Goal: Communication & Community: Answer question/provide support

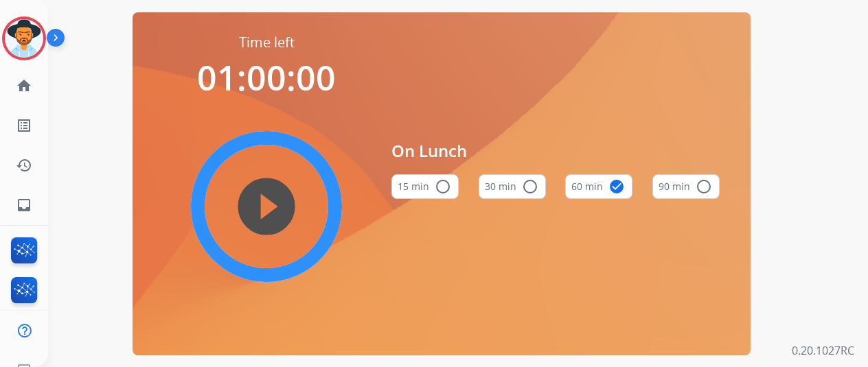
click at [22, 32] on img at bounding box center [24, 38] width 38 height 38
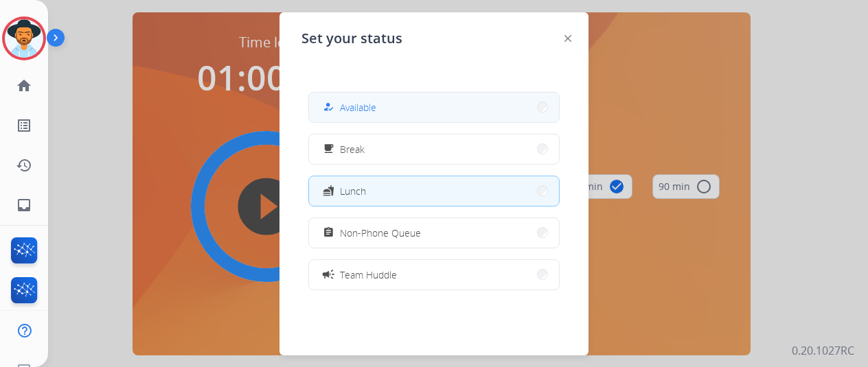
click at [319, 94] on button "how_to_reg Available" at bounding box center [434, 108] width 250 height 30
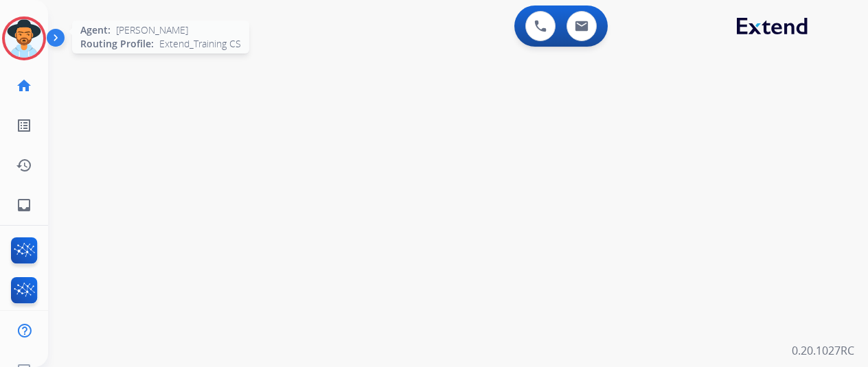
click at [23, 45] on img at bounding box center [24, 38] width 38 height 38
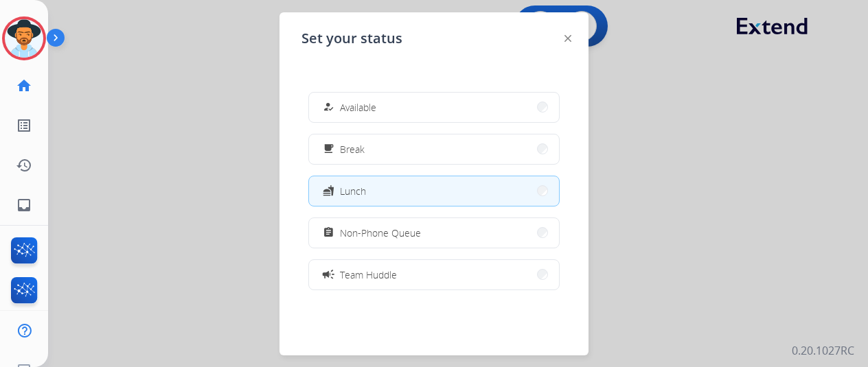
click at [417, 243] on button "assignment Non-Phone Queue" at bounding box center [434, 233] width 250 height 30
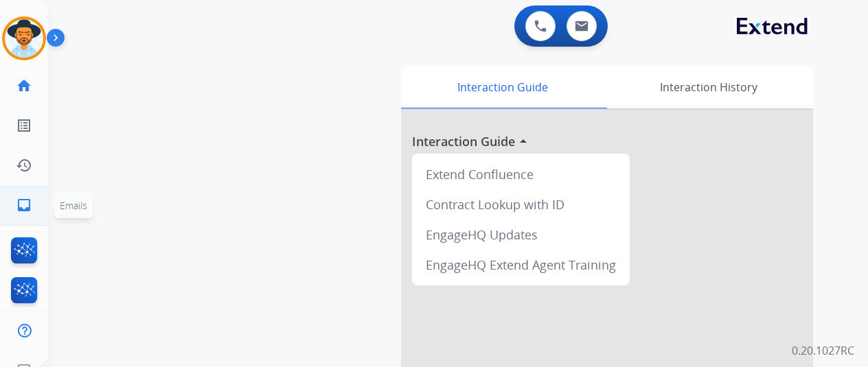
click at [23, 216] on link "inbox Emails" at bounding box center [24, 205] width 38 height 38
select select "**********"
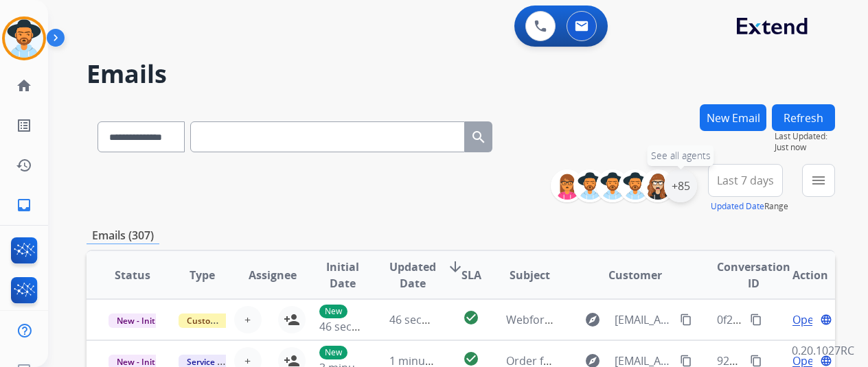
click at [693, 187] on div "+85" at bounding box center [680, 186] width 33 height 33
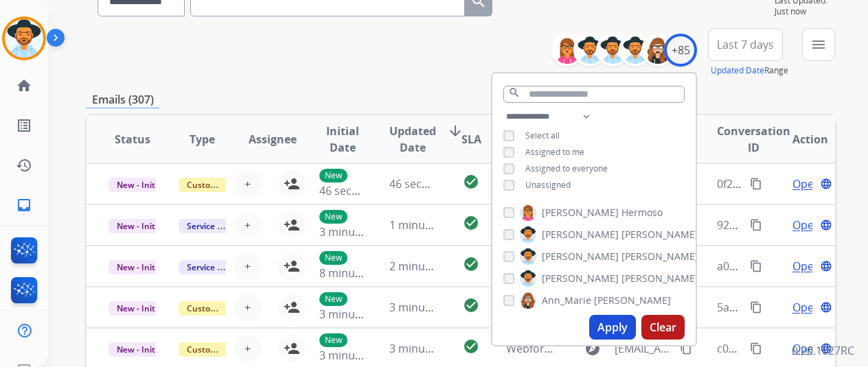
scroll to position [137, 0]
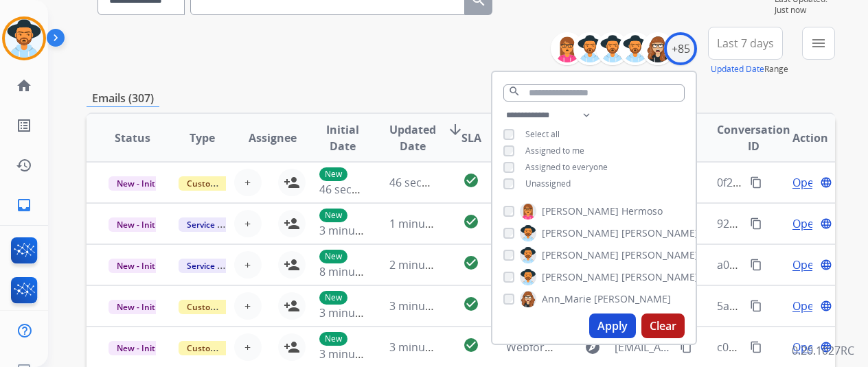
click at [531, 181] on div "Unassigned" at bounding box center [536, 183] width 67 height 11
click at [611, 316] on button "Apply" at bounding box center [612, 326] width 47 height 25
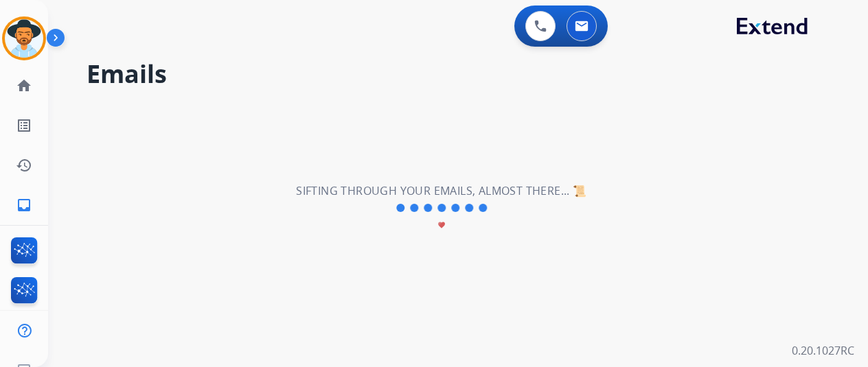
scroll to position [0, 0]
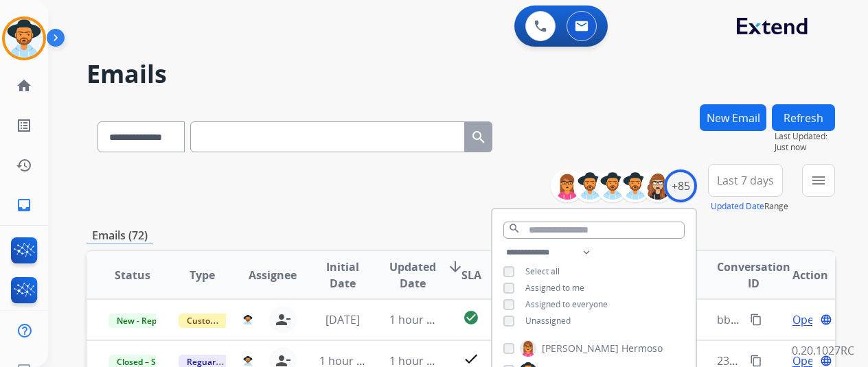
click at [413, 130] on input "text" at bounding box center [327, 137] width 275 height 31
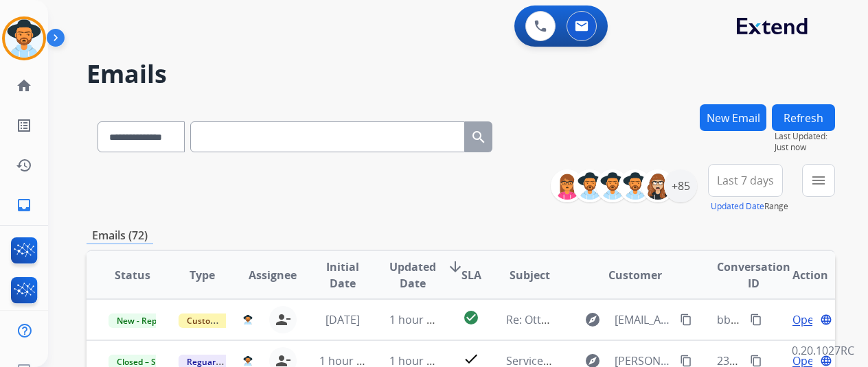
click at [503, 141] on div "**********" at bounding box center [294, 134] width 417 height 47
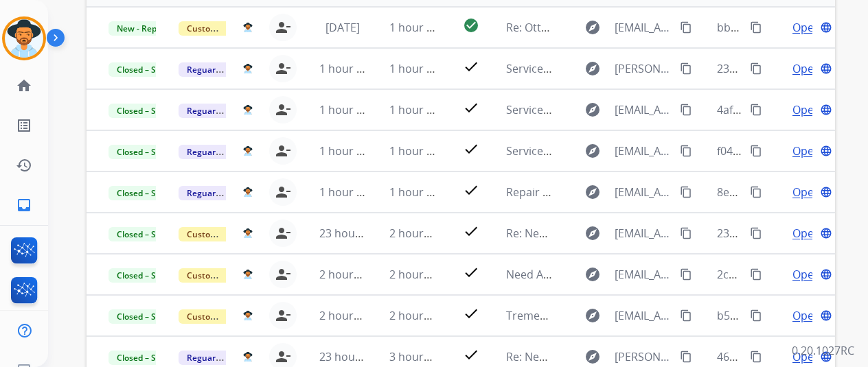
scroll to position [128, 0]
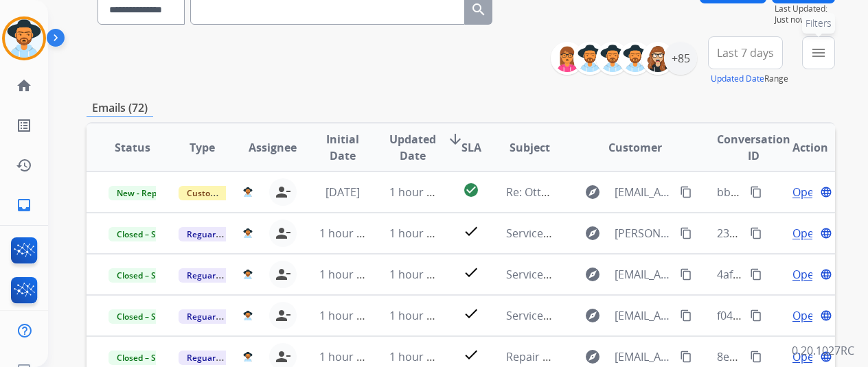
click at [826, 46] on mat-icon "menu" at bounding box center [818, 53] width 16 height 16
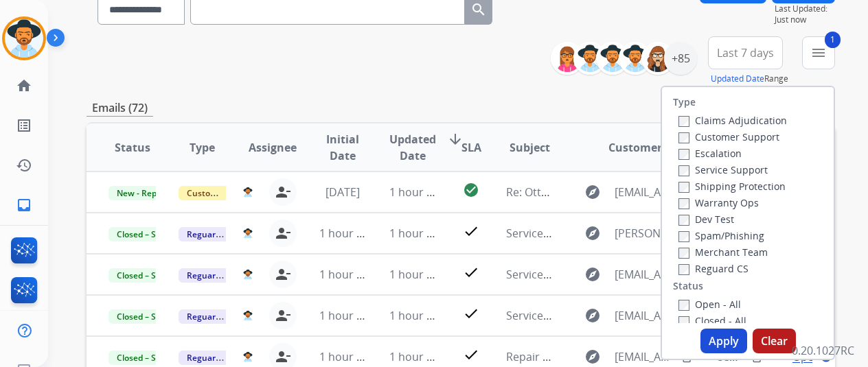
click at [722, 335] on button "Apply" at bounding box center [723, 341] width 47 height 25
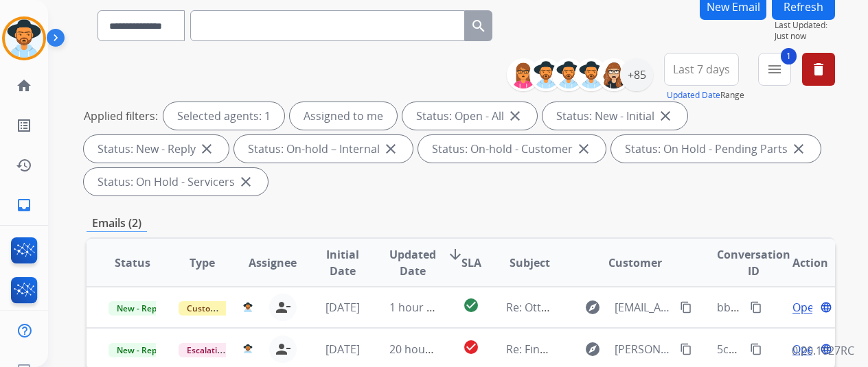
scroll to position [206, 0]
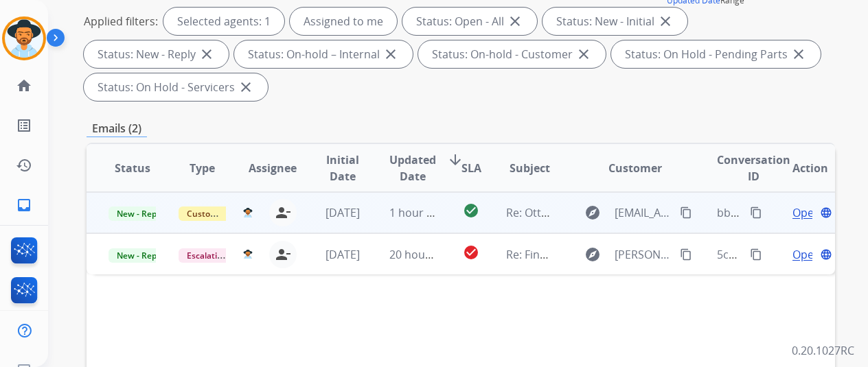
click at [801, 214] on span "Open" at bounding box center [806, 213] width 28 height 16
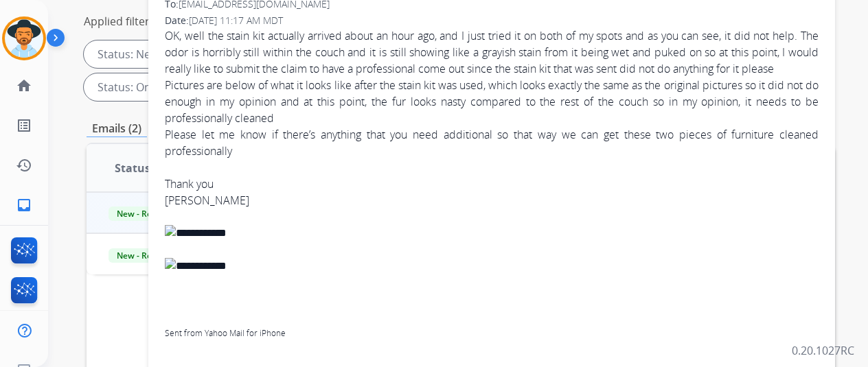
scroll to position [0, 0]
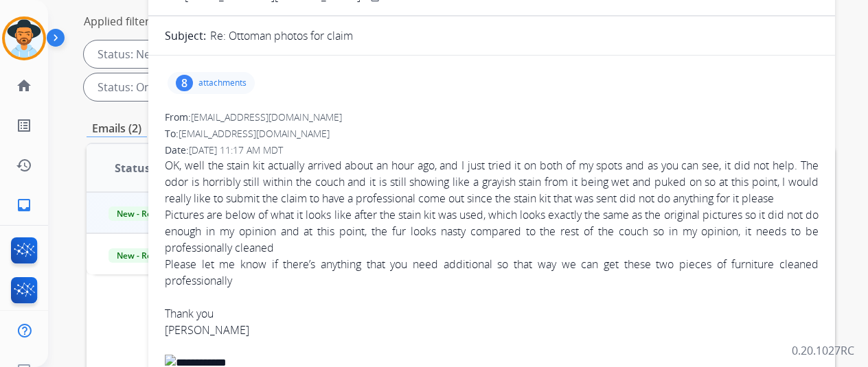
click at [230, 84] on p "attachments" at bounding box center [222, 83] width 48 height 11
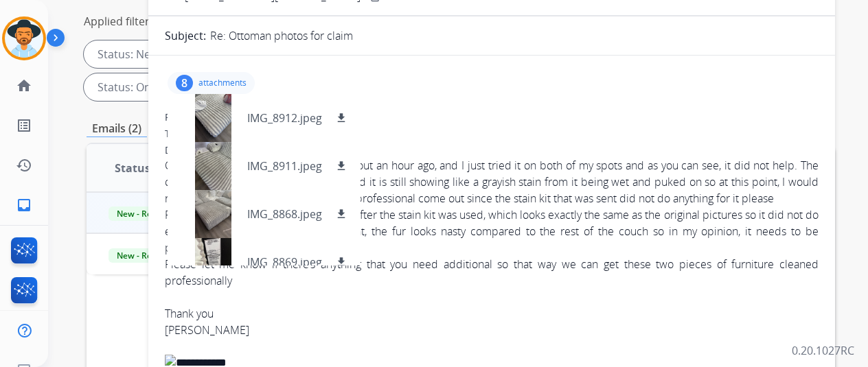
click at [654, 193] on span "OK, well the stain kit actually arrived about an hour ago, and I just tried it …" at bounding box center [491, 321] width 653 height 329
click at [246, 79] on p "attachments" at bounding box center [222, 83] width 48 height 11
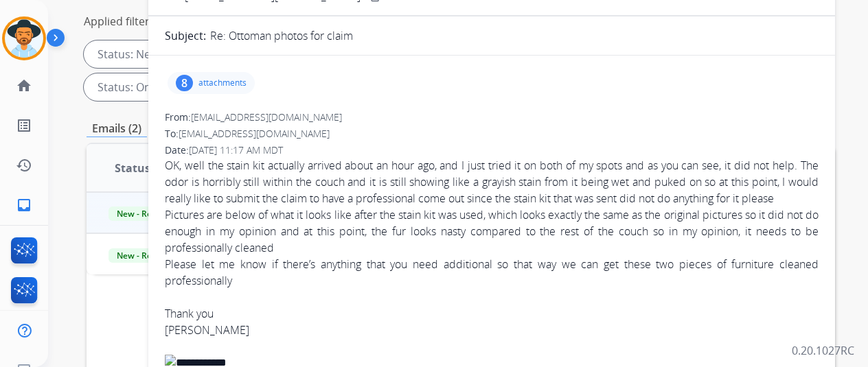
click at [224, 73] on div "8 attachments" at bounding box center [210, 83] width 87 height 22
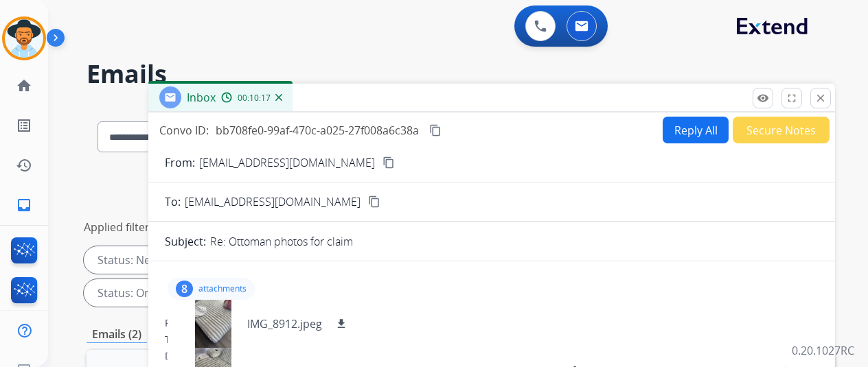
click at [704, 142] on button "Reply All" at bounding box center [695, 130] width 66 height 27
select select "**********"
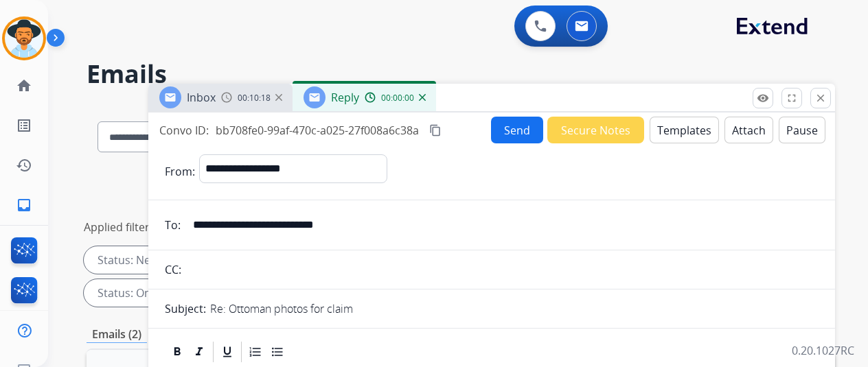
click at [695, 129] on button "Templates" at bounding box center [683, 130] width 69 height 27
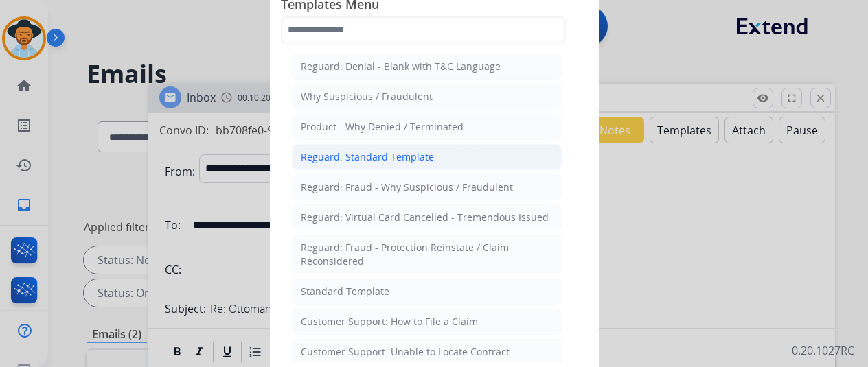
click at [370, 153] on div "Reguard: Standard Template" at bounding box center [367, 157] width 133 height 14
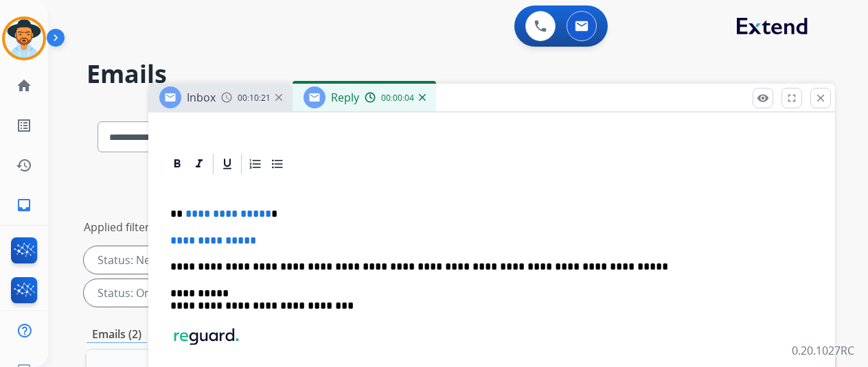
scroll to position [343, 0]
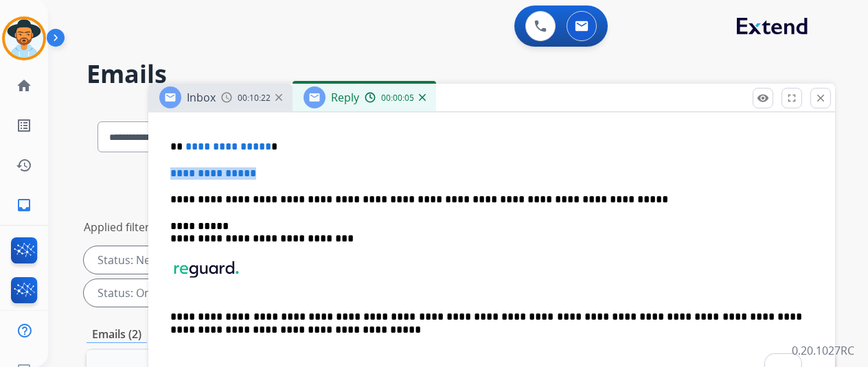
drag, startPoint x: 281, startPoint y: 170, endPoint x: 248, endPoint y: 185, distance: 36.5
click at [181, 169] on div "**********" at bounding box center [491, 244] width 653 height 271
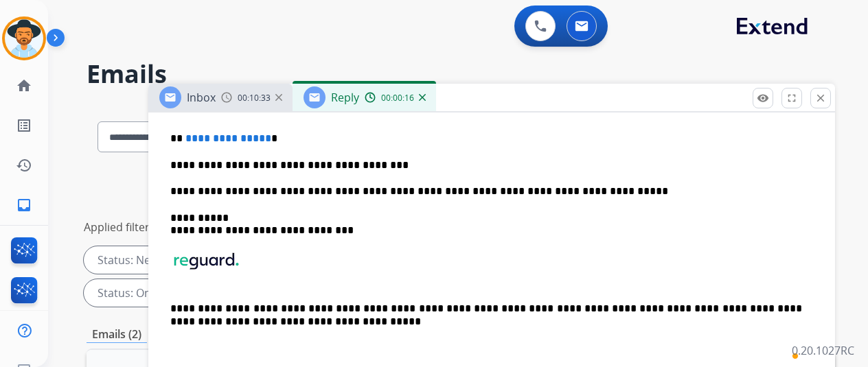
scroll to position [327, 0]
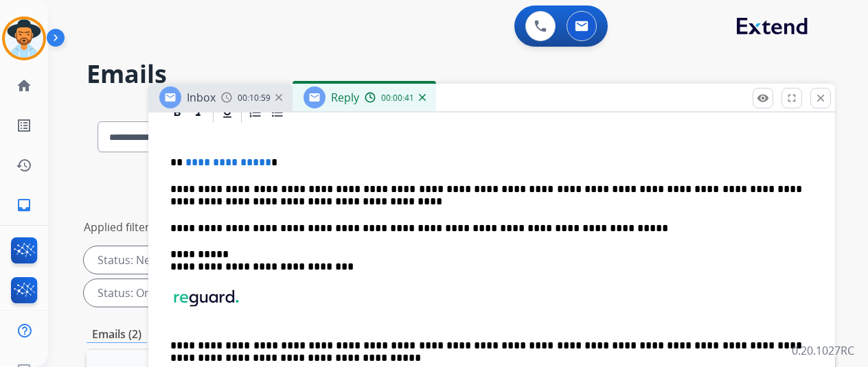
click at [271, 159] on span "**********" at bounding box center [228, 162] width 86 height 10
drag, startPoint x: 273, startPoint y: 159, endPoint x: 292, endPoint y: 172, distance: 23.8
click at [192, 157] on p "**********" at bounding box center [486, 163] width 632 height 12
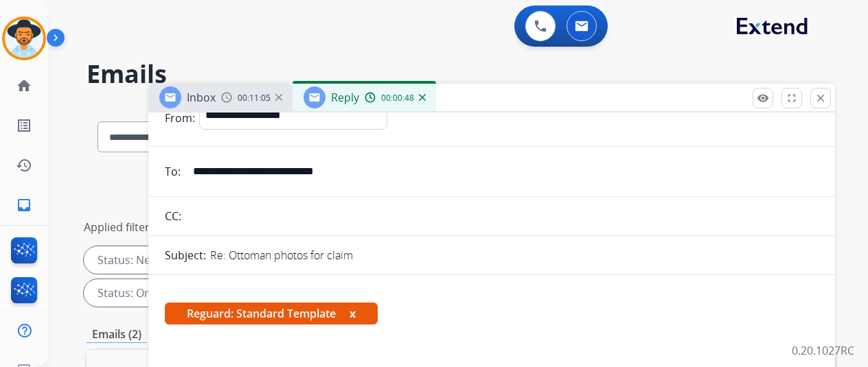
scroll to position [0, 0]
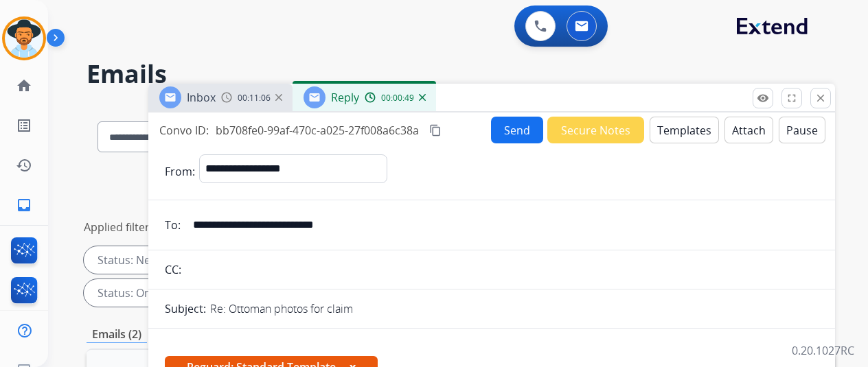
click at [441, 134] on mat-icon "content_copy" at bounding box center [435, 130] width 12 height 12
click at [530, 129] on button "Send" at bounding box center [517, 130] width 52 height 27
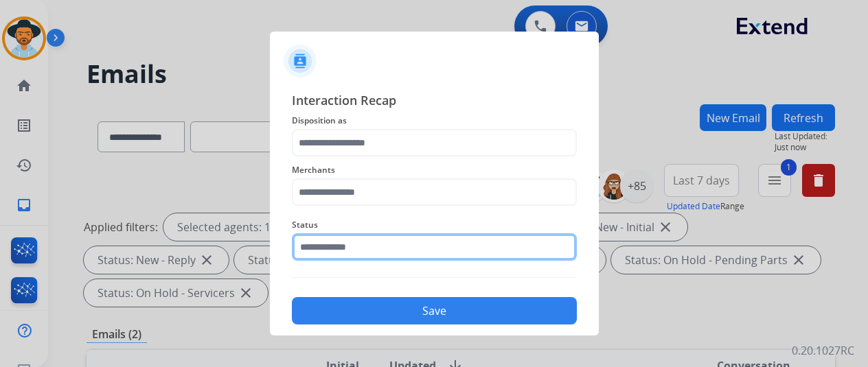
drag, startPoint x: 438, startPoint y: 238, endPoint x: 435, endPoint y: 248, distance: 10.9
click at [438, 238] on input "text" at bounding box center [434, 246] width 285 height 27
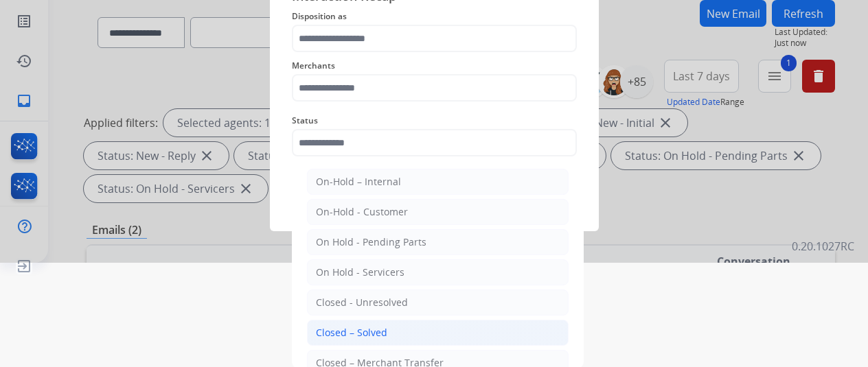
click at [395, 325] on li "Closed – Solved" at bounding box center [438, 333] width 262 height 26
type input "**********"
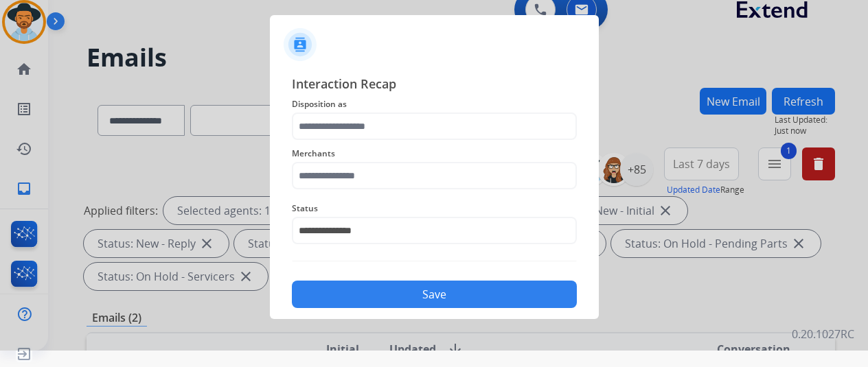
click at [424, 157] on span "Merchants" at bounding box center [434, 154] width 285 height 16
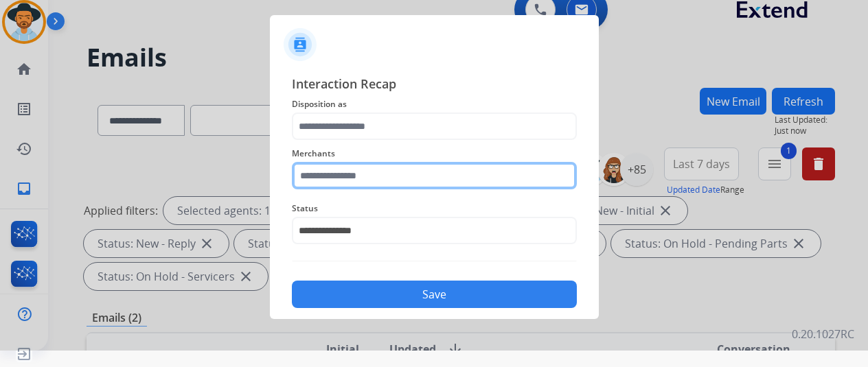
click at [423, 171] on div "Merchants" at bounding box center [434, 167] width 285 height 55
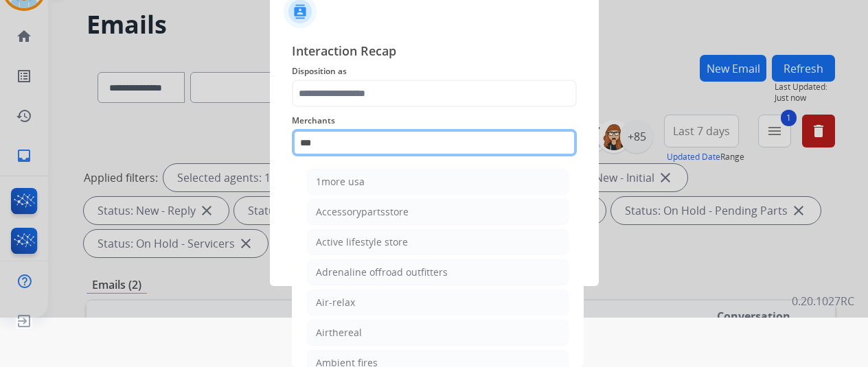
scroll to position [16, 0]
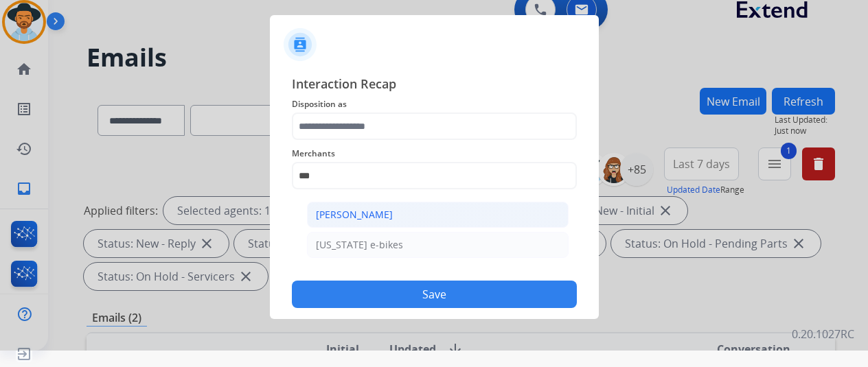
click at [384, 219] on div "[PERSON_NAME]" at bounding box center [354, 215] width 77 height 14
type input "**********"
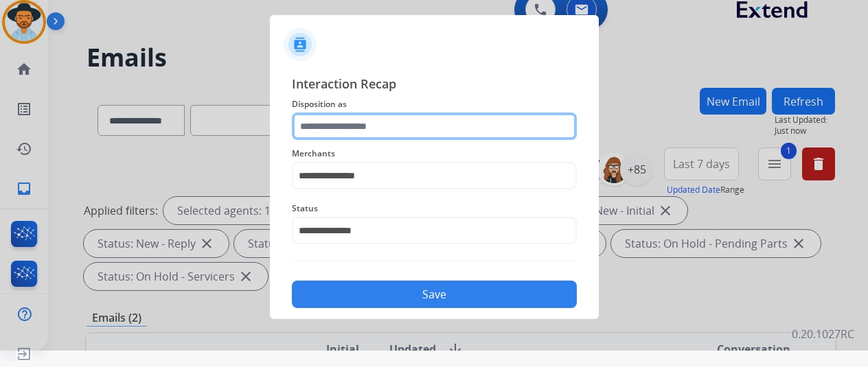
click at [401, 120] on input "text" at bounding box center [434, 126] width 285 height 27
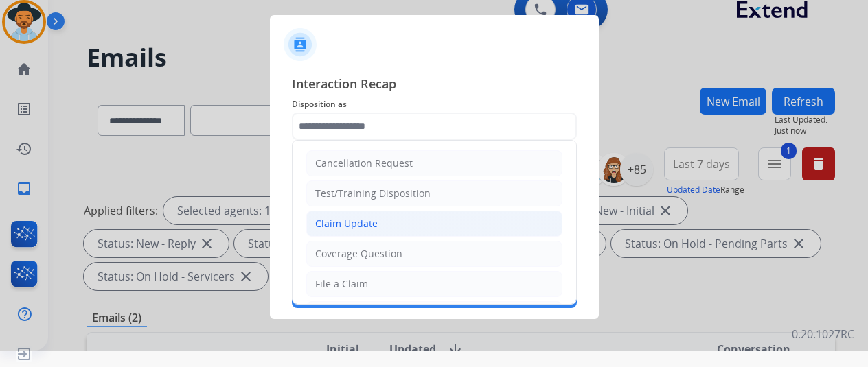
click at [389, 214] on li "Claim Update" at bounding box center [434, 224] width 256 height 26
type input "**********"
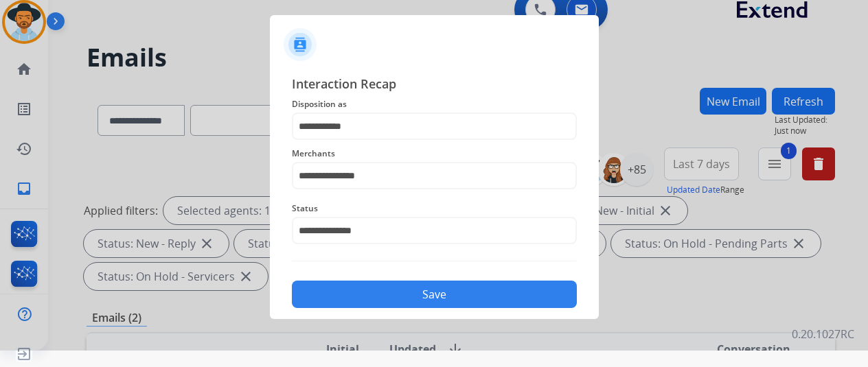
click at [408, 292] on button "Save" at bounding box center [434, 294] width 285 height 27
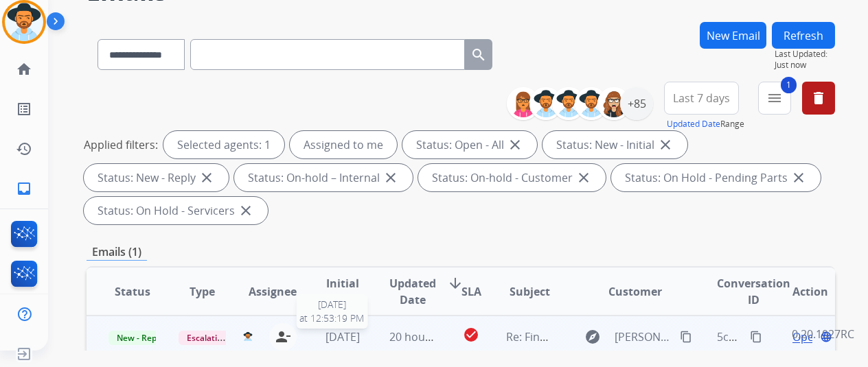
scroll to position [137, 0]
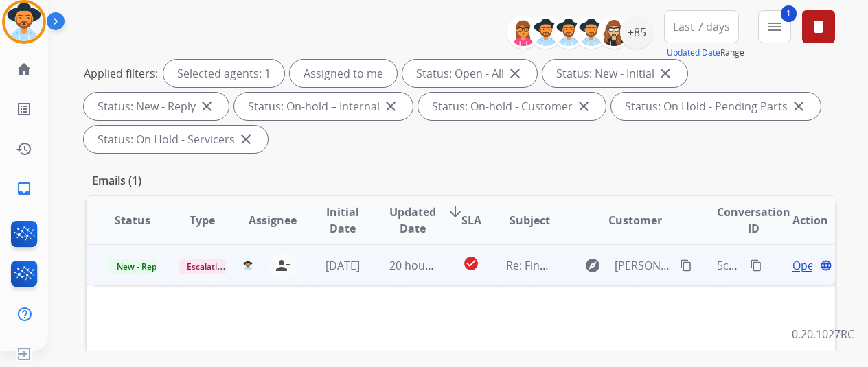
click at [805, 266] on span "Open" at bounding box center [806, 265] width 28 height 16
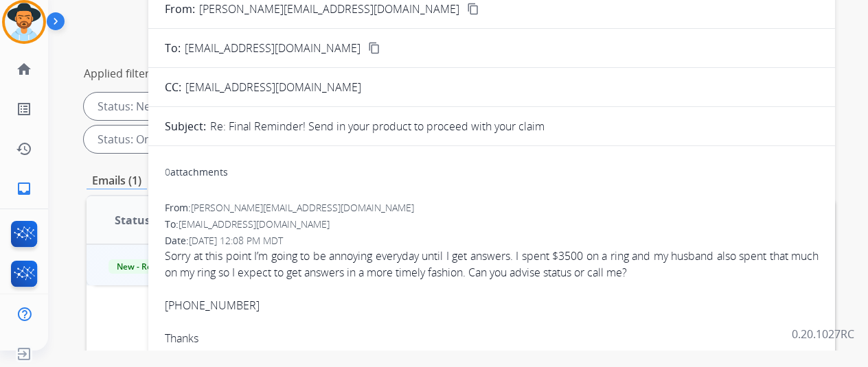
scroll to position [0, 0]
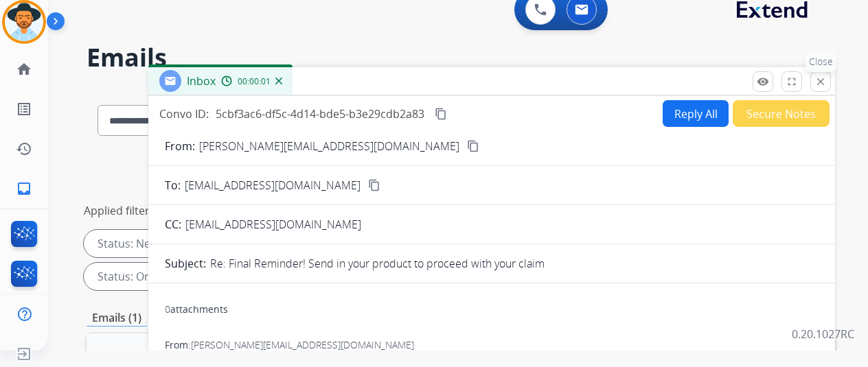
click at [826, 78] on mat-icon "close" at bounding box center [820, 82] width 12 height 12
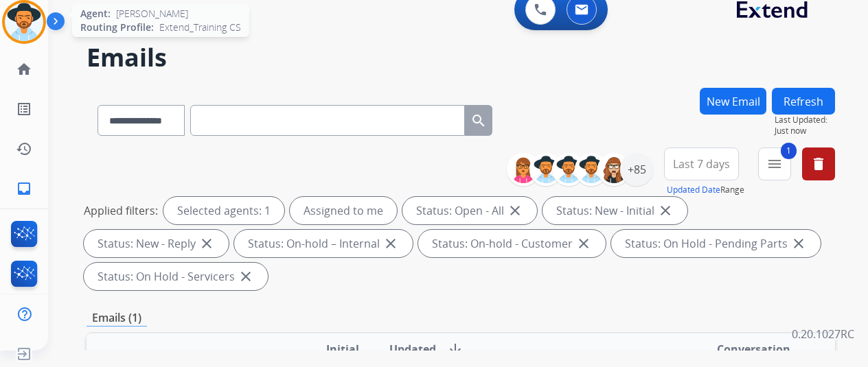
click at [37, 23] on img at bounding box center [24, 22] width 38 height 38
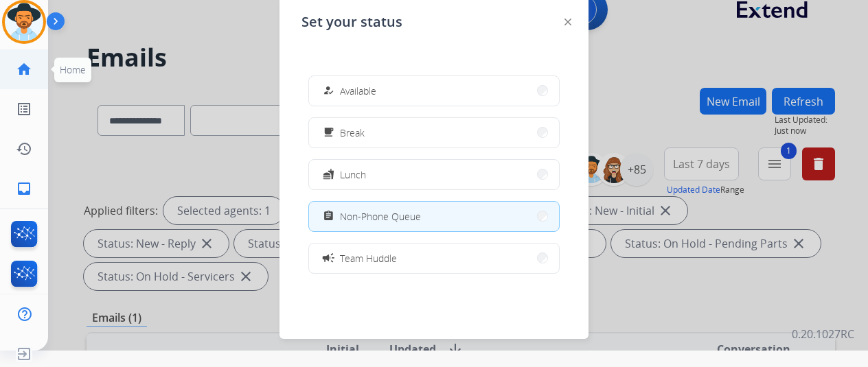
click at [25, 75] on mat-icon "home" at bounding box center [24, 69] width 16 height 16
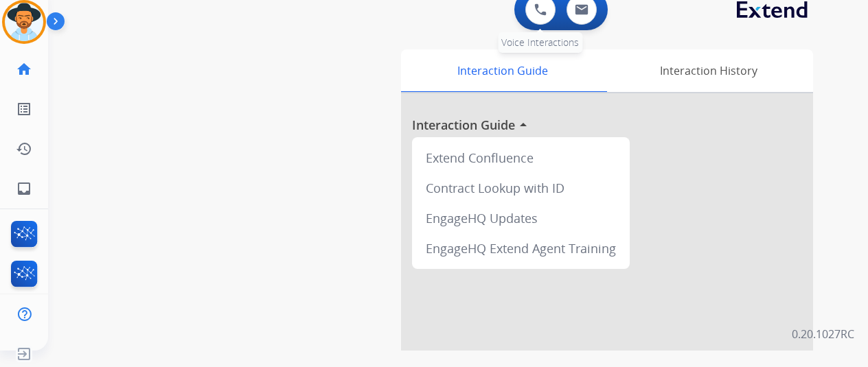
click at [529, 10] on div "0 Voice Interactions" at bounding box center [540, 10] width 41 height 30
click at [534, 13] on button at bounding box center [540, 10] width 30 height 30
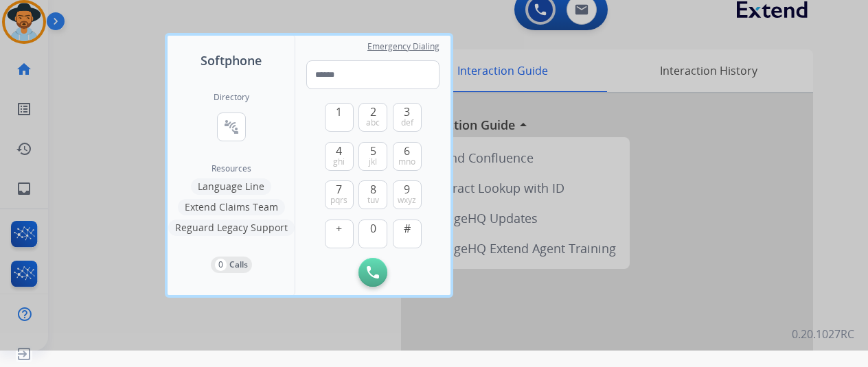
click at [807, 203] on div at bounding box center [434, 167] width 868 height 367
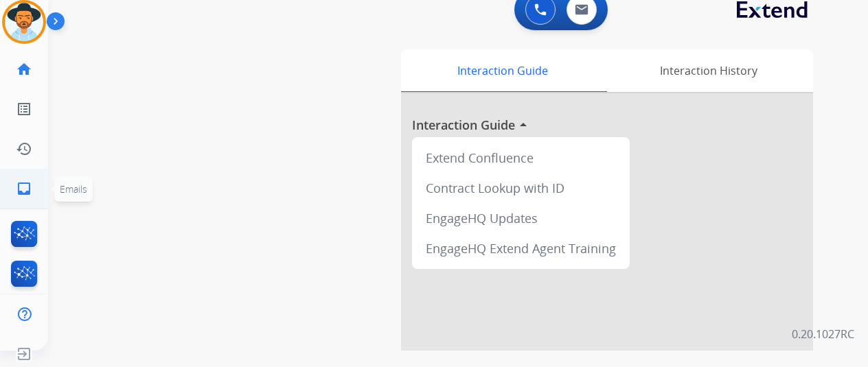
click at [36, 187] on link "inbox Emails" at bounding box center [24, 189] width 38 height 38
select select "**********"
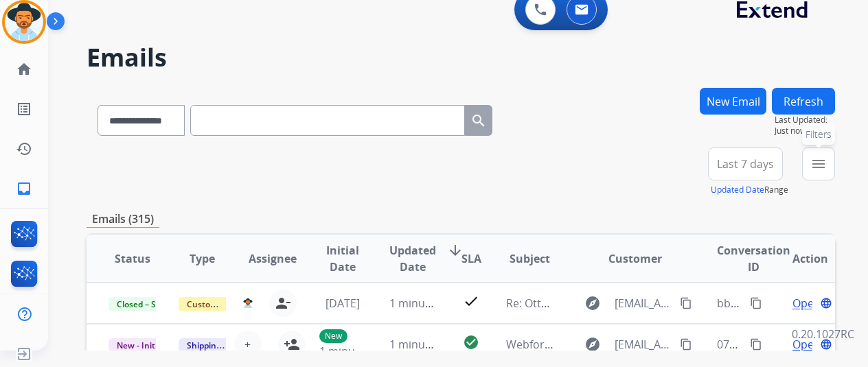
click at [814, 157] on button "menu Filters" at bounding box center [818, 164] width 33 height 33
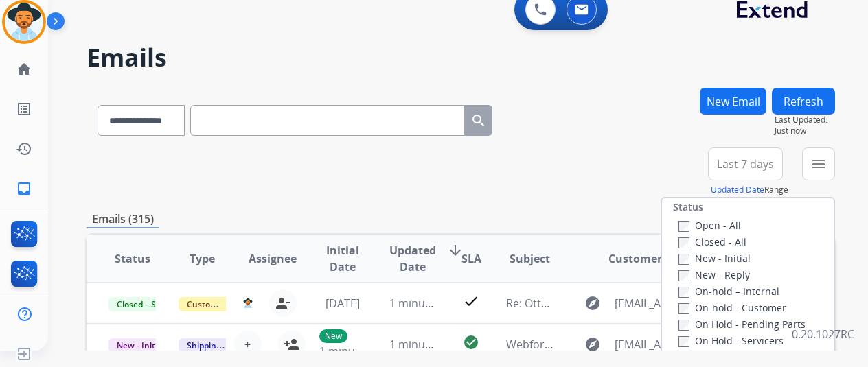
scroll to position [275, 0]
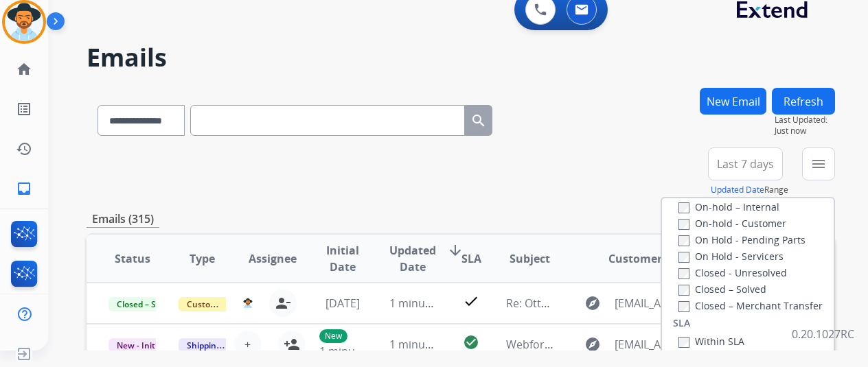
click at [502, 170] on div "**********" at bounding box center [460, 172] width 748 height 49
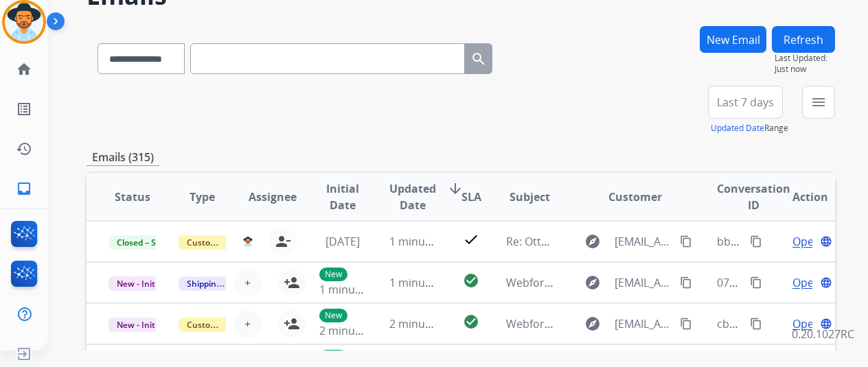
scroll to position [0, 0]
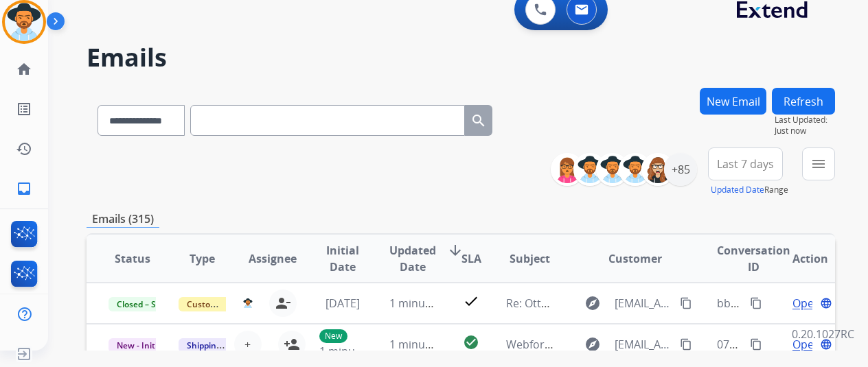
click at [761, 167] on span "Last 7 days" at bounding box center [745, 163] width 57 height 5
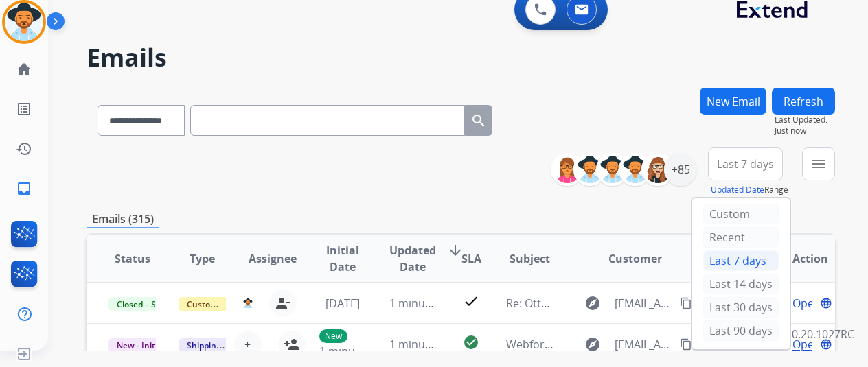
drag, startPoint x: 761, startPoint y: 170, endPoint x: 696, endPoint y: 170, distance: 65.2
click at [761, 167] on span "Last 7 days" at bounding box center [745, 163] width 57 height 5
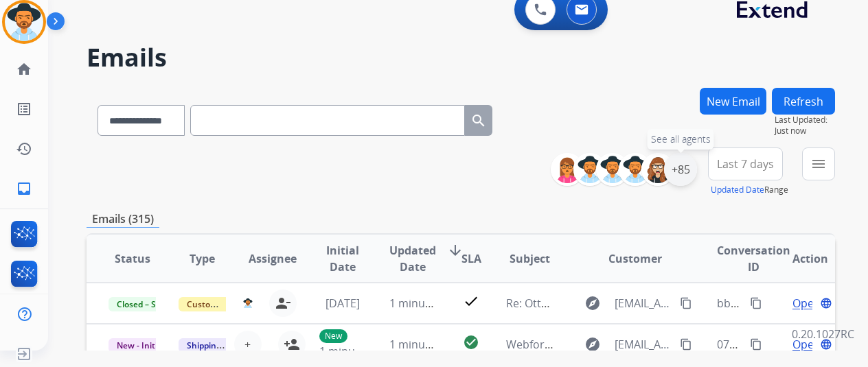
click at [688, 167] on div "+85" at bounding box center [680, 169] width 33 height 33
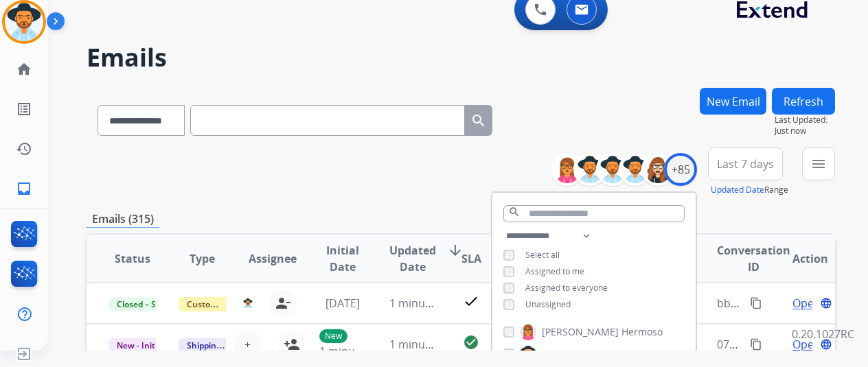
click at [538, 301] on span "Unassigned" at bounding box center [547, 305] width 45 height 12
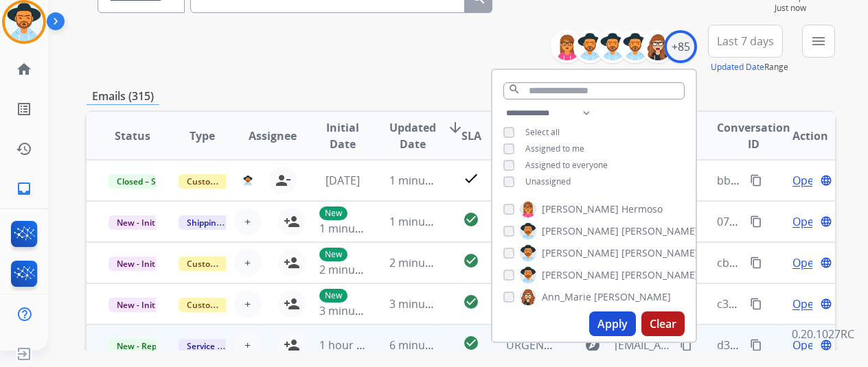
scroll to position [206, 0]
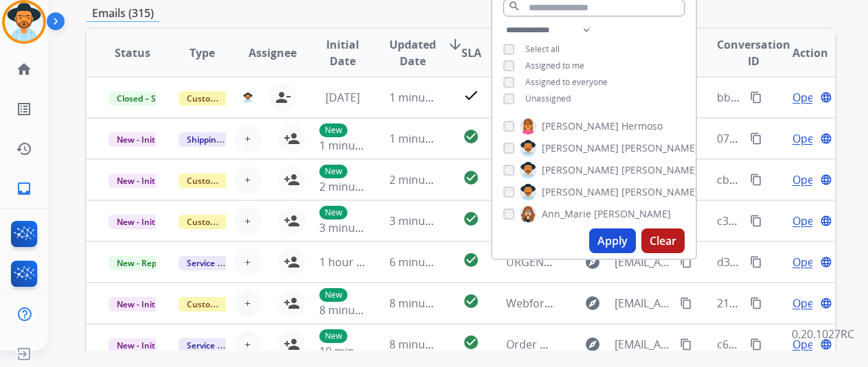
click at [616, 249] on button "Apply" at bounding box center [612, 241] width 47 height 25
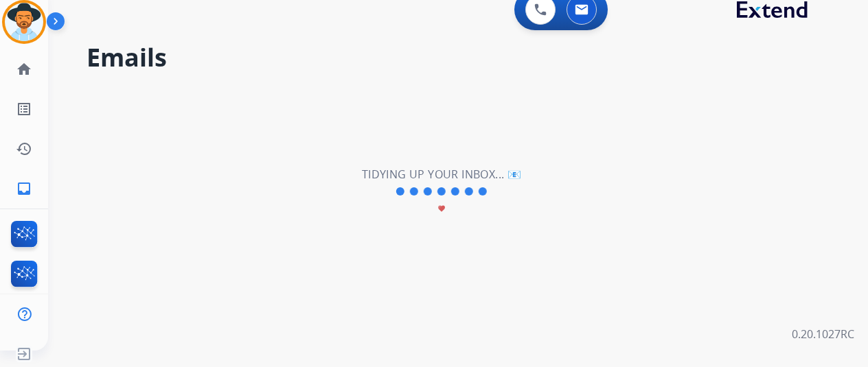
scroll to position [0, 0]
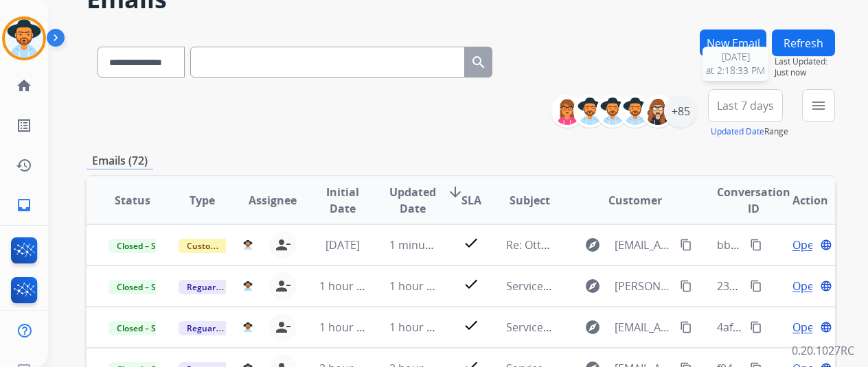
scroll to position [69, 0]
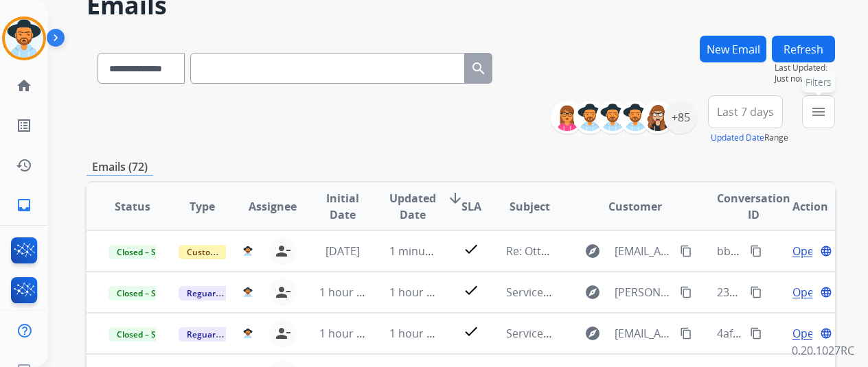
click at [826, 107] on mat-icon "menu" at bounding box center [818, 112] width 16 height 16
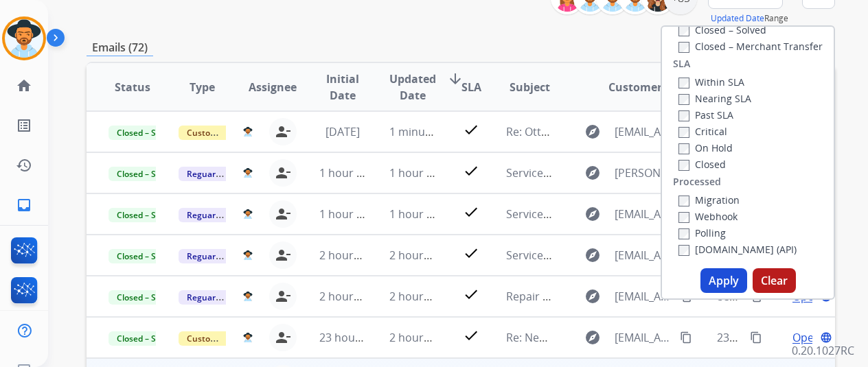
scroll to position [275, 0]
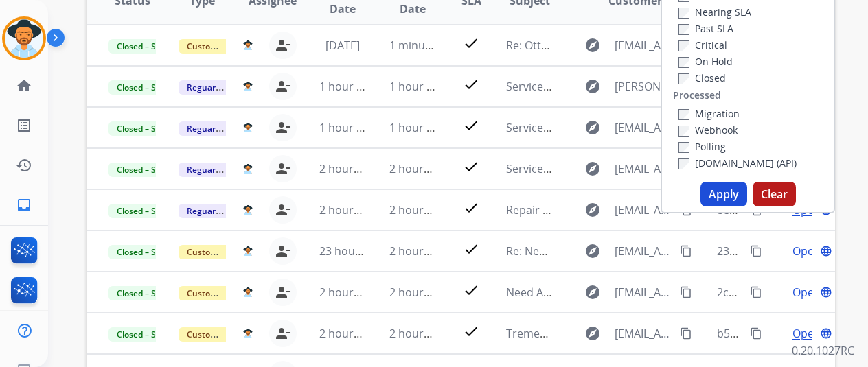
click at [735, 200] on button "Apply" at bounding box center [723, 194] width 47 height 25
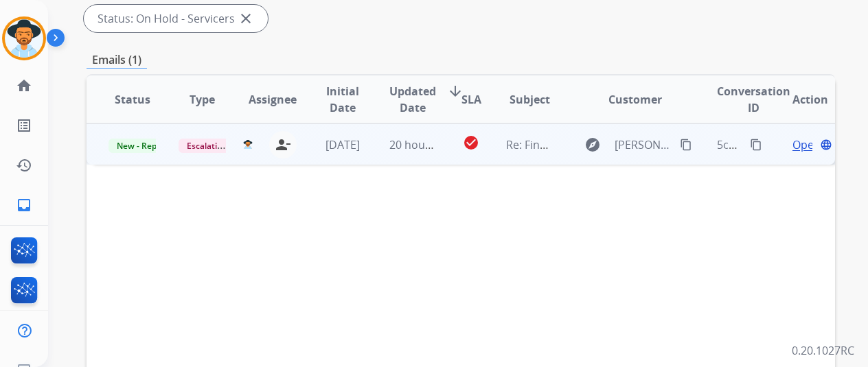
click at [802, 146] on span "Open" at bounding box center [806, 145] width 28 height 16
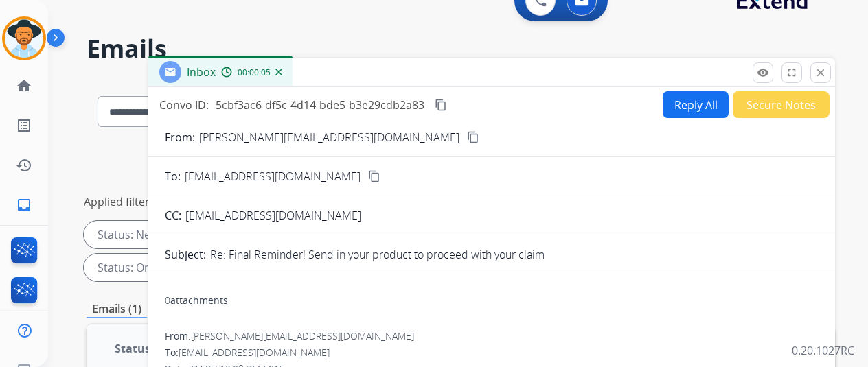
scroll to position [0, 0]
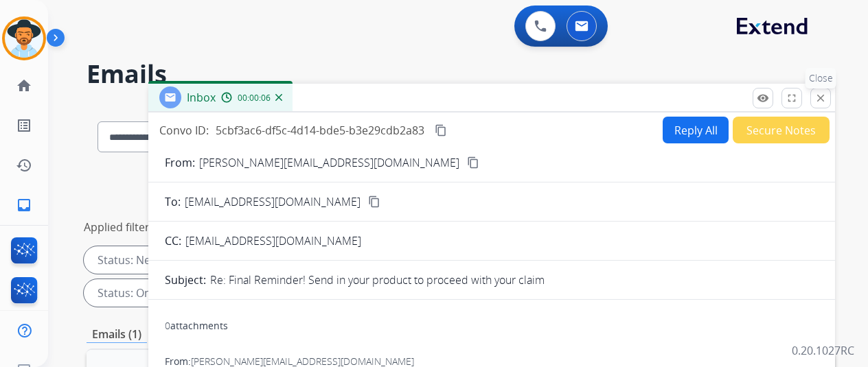
click at [826, 100] on mat-icon "close" at bounding box center [820, 98] width 12 height 12
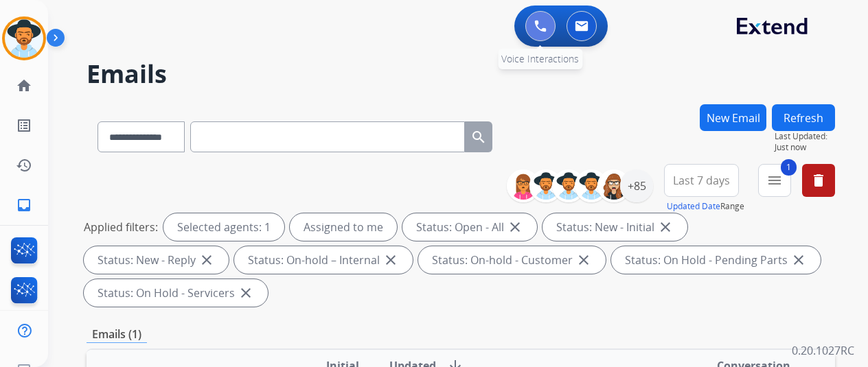
click at [536, 34] on button at bounding box center [540, 26] width 30 height 30
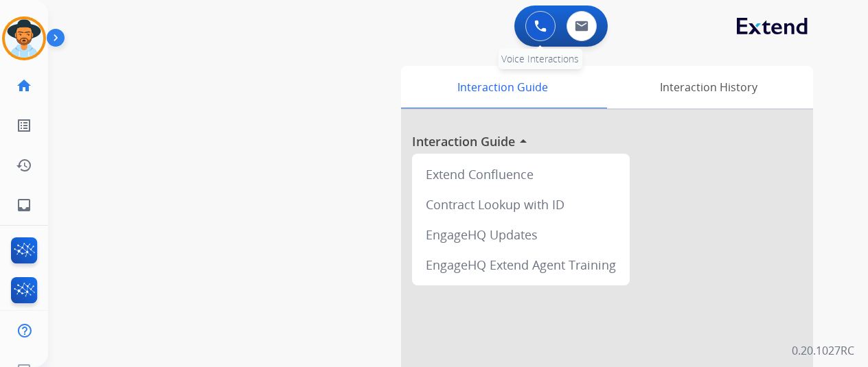
click at [529, 25] on div "0 Voice Interactions" at bounding box center [540, 26] width 41 height 30
click at [541, 26] on img at bounding box center [540, 26] width 12 height 12
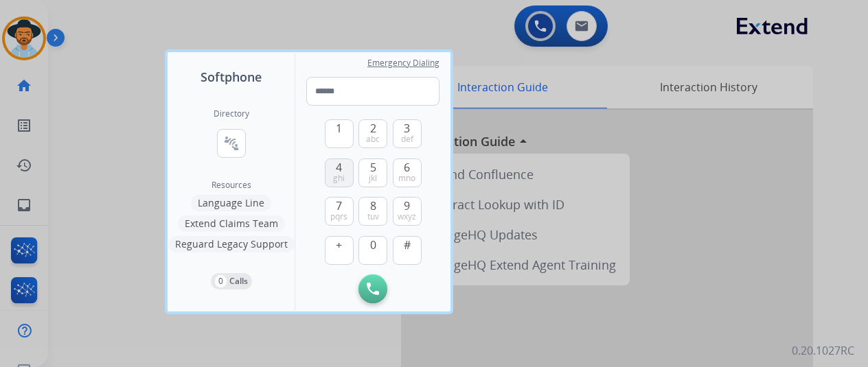
click at [336, 165] on span "4" at bounding box center [339, 167] width 6 height 16
click at [388, 138] on div "1 2 abc 3 def 4 ghi 5 jkl 6 mno 7 pqrs 8 tuv 9 wxyz + 0 #" at bounding box center [373, 190] width 97 height 169
click at [401, 134] on span "def" at bounding box center [407, 139] width 12 height 11
click at [401, 213] on span "wxyz" at bounding box center [406, 216] width 19 height 11
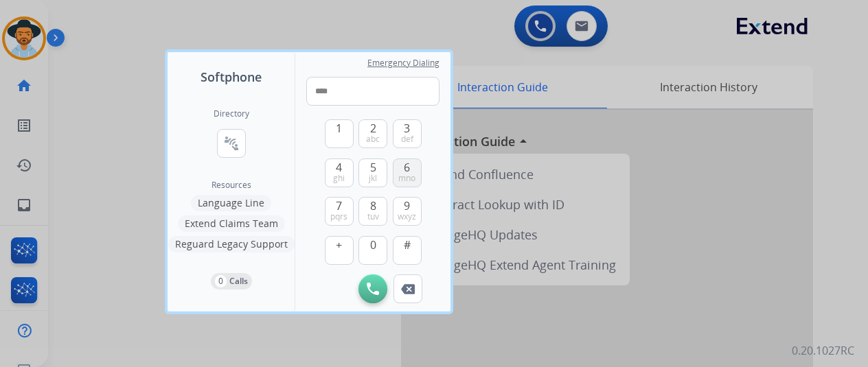
click at [407, 174] on span "mno" at bounding box center [406, 178] width 17 height 11
click at [334, 132] on button "1" at bounding box center [339, 133] width 29 height 29
click at [402, 137] on span "def" at bounding box center [407, 139] width 12 height 11
click at [340, 203] on span "7" at bounding box center [339, 206] width 6 height 16
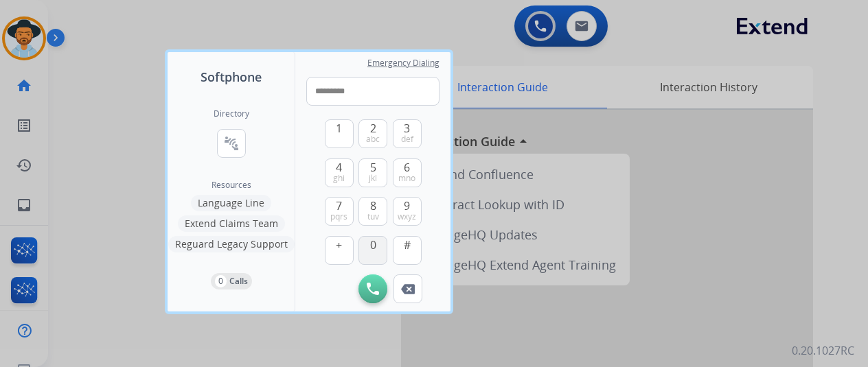
click at [371, 245] on span "0" at bounding box center [373, 245] width 6 height 16
type input "**********"
click at [378, 296] on button "Initiate Call" at bounding box center [372, 289] width 29 height 29
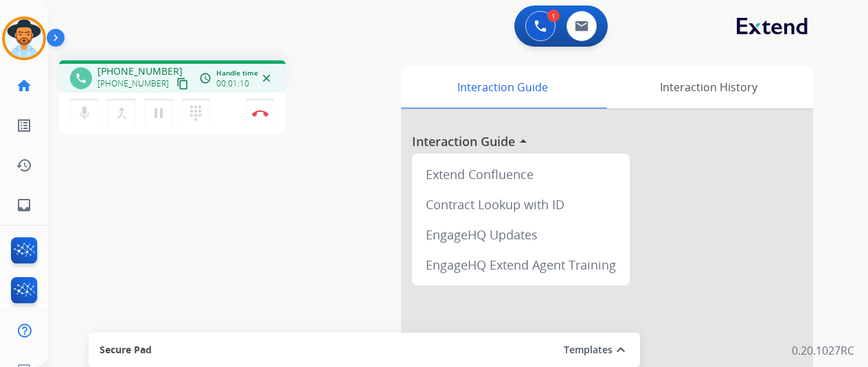
click at [218, 120] on div "mic Mute merge_type Bridge pause Hold dialpad Dialpad Disconnect" at bounding box center [172, 113] width 227 height 41
click at [248, 110] on button "Disconnect" at bounding box center [260, 113] width 29 height 29
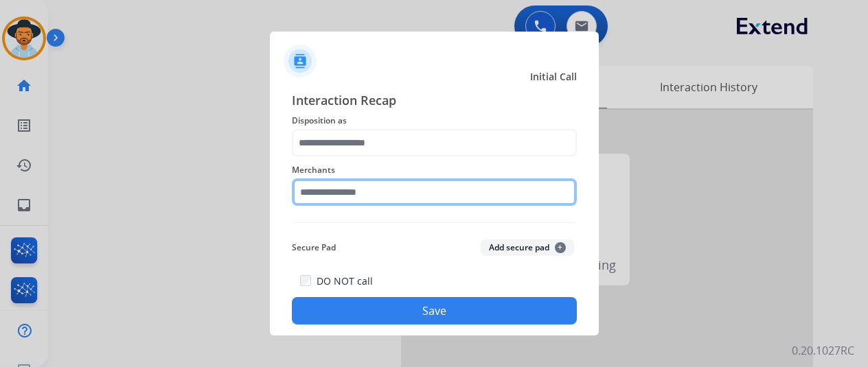
click at [367, 192] on input "text" at bounding box center [434, 191] width 285 height 27
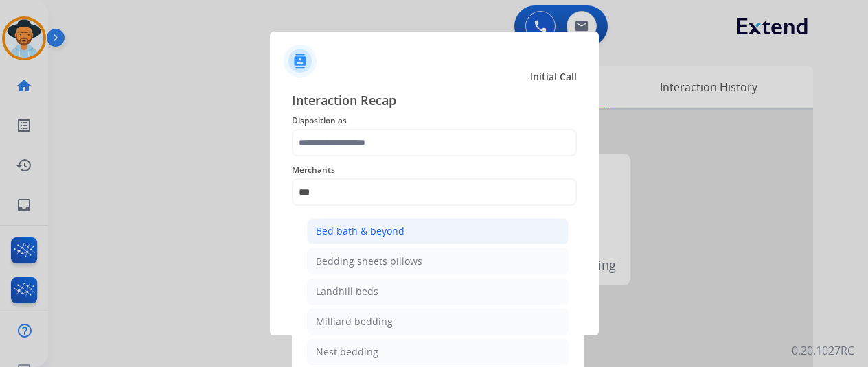
drag, startPoint x: 448, startPoint y: 228, endPoint x: 410, endPoint y: 175, distance: 64.6
click at [448, 227] on li "Bed bath & beyond" at bounding box center [438, 231] width 262 height 26
type input "**********"
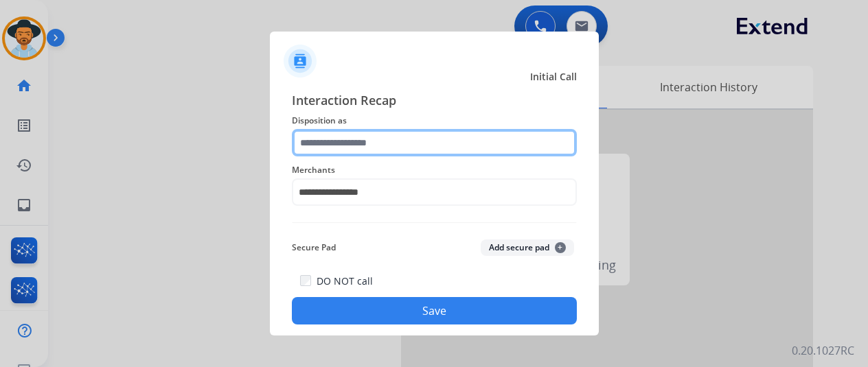
click at [409, 146] on input "text" at bounding box center [434, 142] width 285 height 27
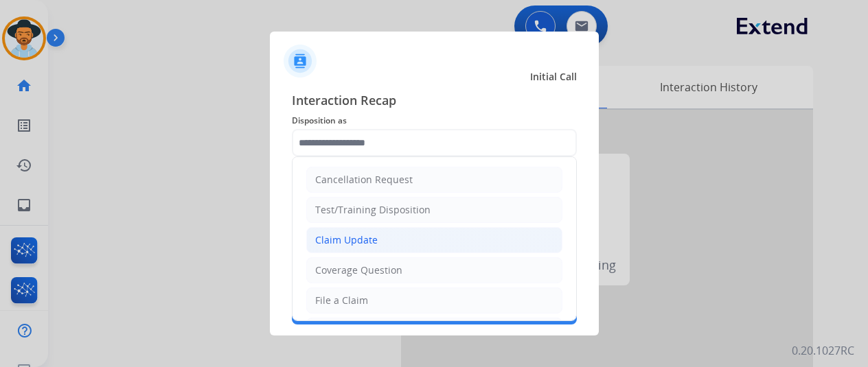
click at [389, 243] on li "Claim Update" at bounding box center [434, 240] width 256 height 26
type input "**********"
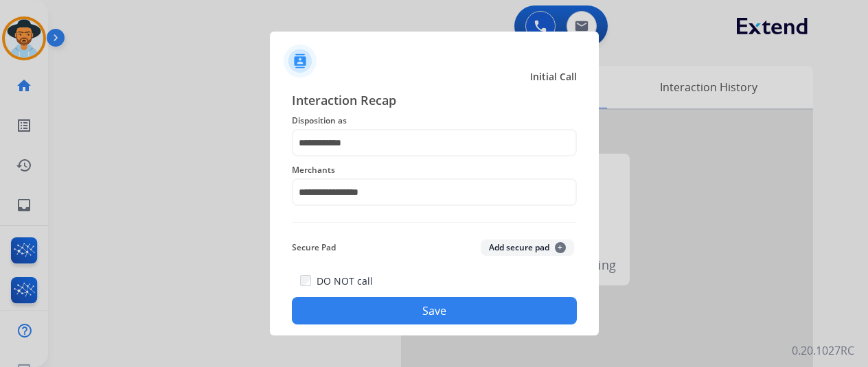
click at [403, 318] on button "Save" at bounding box center [434, 310] width 285 height 27
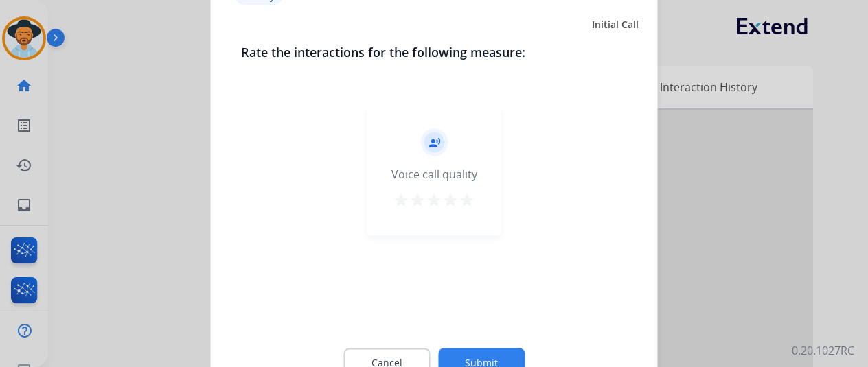
click at [406, 347] on div "Cancel Submit" at bounding box center [434, 363] width 386 height 62
click at [406, 348] on button "Cancel" at bounding box center [386, 362] width 86 height 29
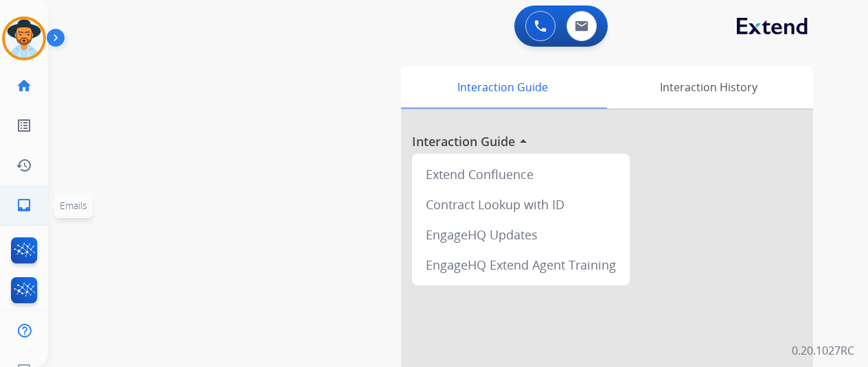
click at [26, 205] on mat-icon "inbox" at bounding box center [24, 205] width 16 height 16
select select "**********"
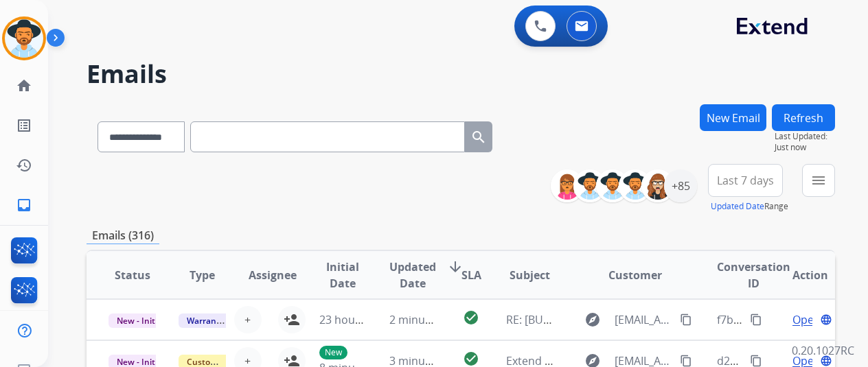
click at [540, 169] on div "**********" at bounding box center [460, 188] width 748 height 49
click at [688, 186] on div "+85" at bounding box center [680, 186] width 33 height 33
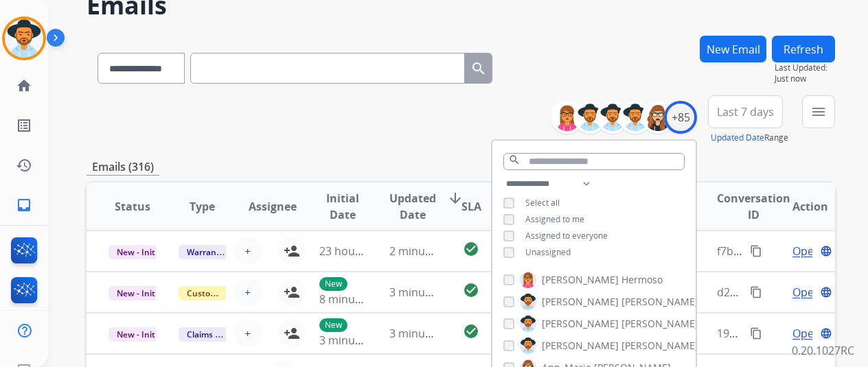
click at [544, 247] on span "Unassigned" at bounding box center [547, 252] width 45 height 12
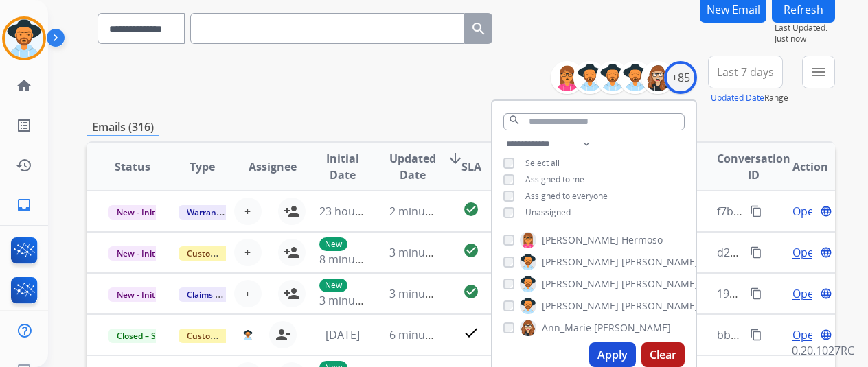
scroll to position [206, 0]
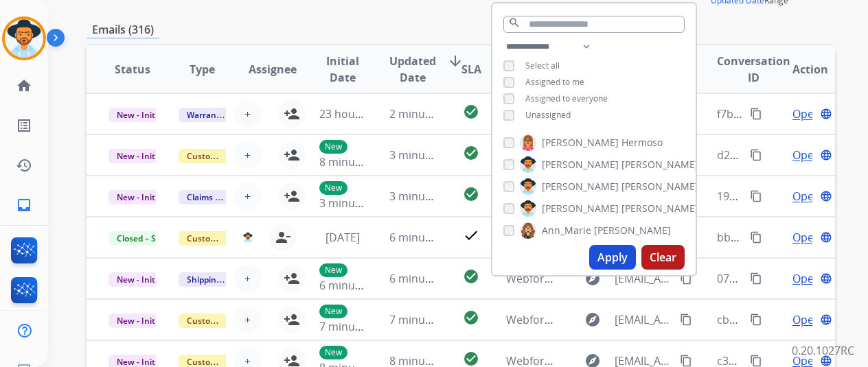
click at [629, 256] on button "Apply" at bounding box center [612, 257] width 47 height 25
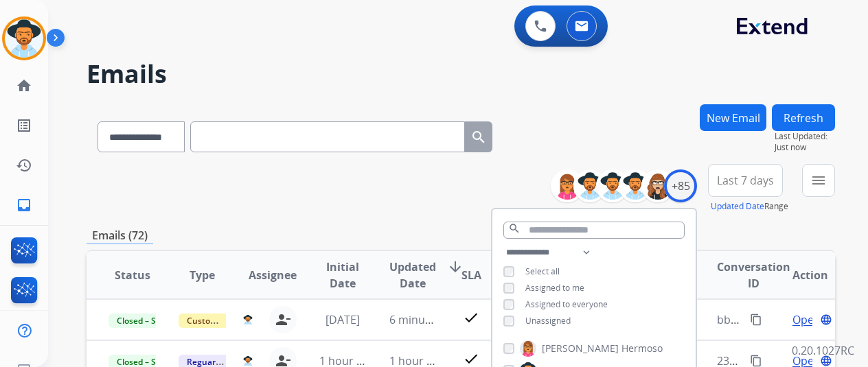
click at [387, 207] on div "**********" at bounding box center [460, 188] width 748 height 49
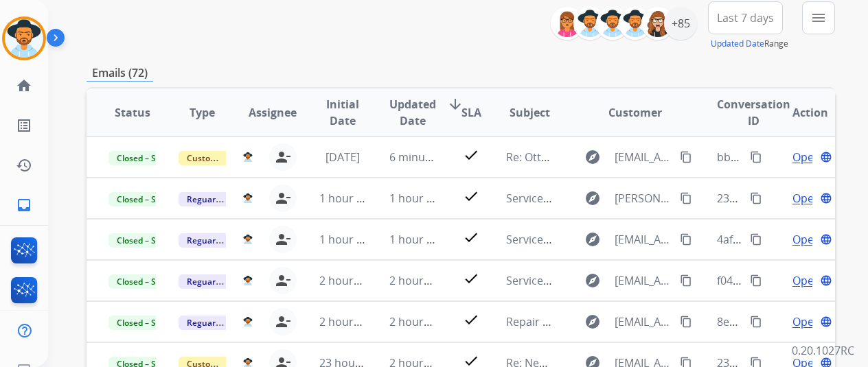
scroll to position [402, 0]
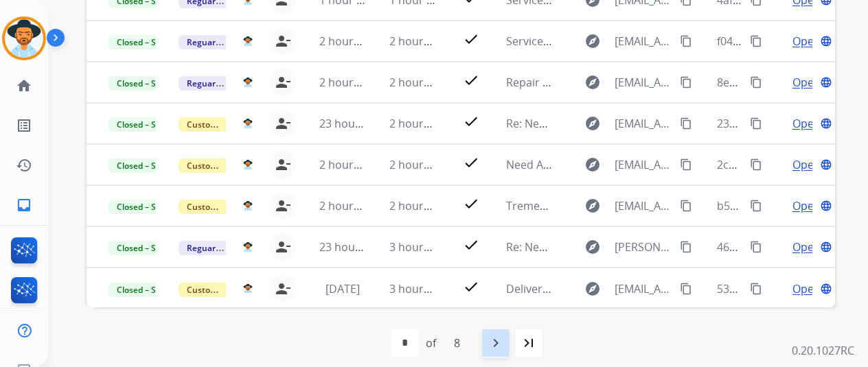
click at [498, 345] on mat-icon "navigate_next" at bounding box center [495, 343] width 16 height 16
select select "*"
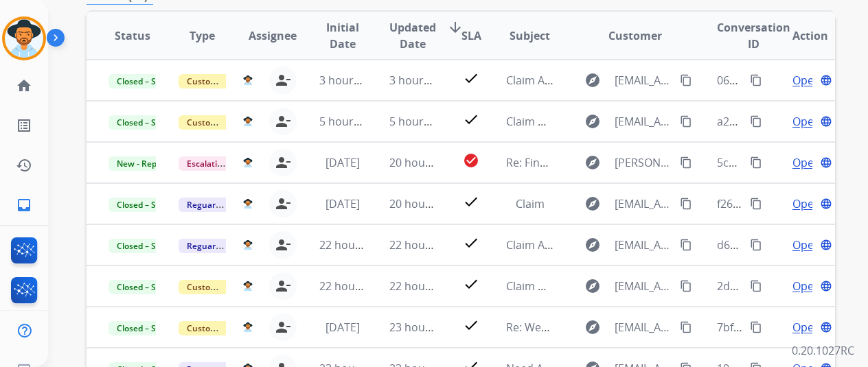
scroll to position [343, 0]
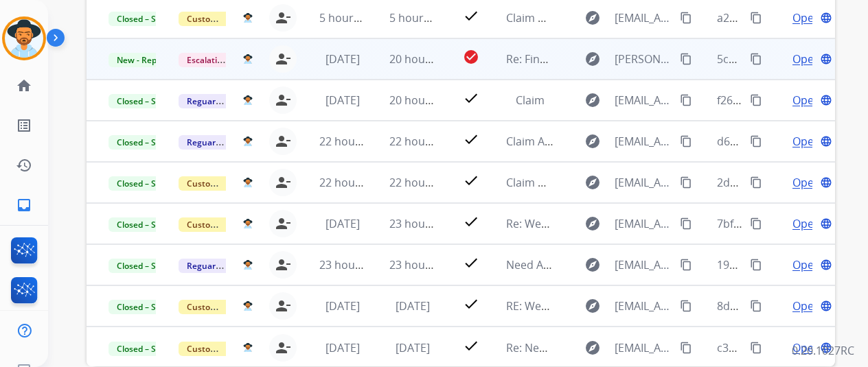
click at [804, 62] on span "Open" at bounding box center [806, 59] width 28 height 16
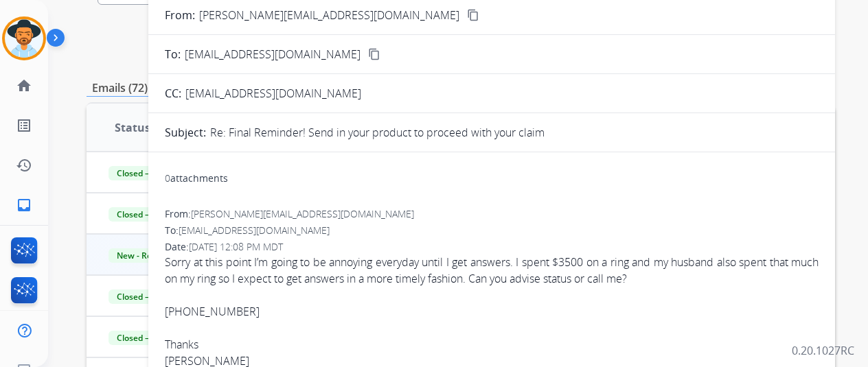
scroll to position [69, 0]
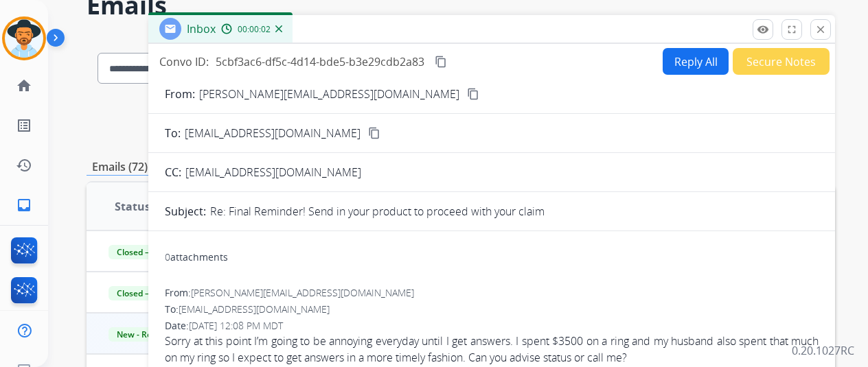
click at [674, 73] on button "Reply All" at bounding box center [695, 61] width 66 height 27
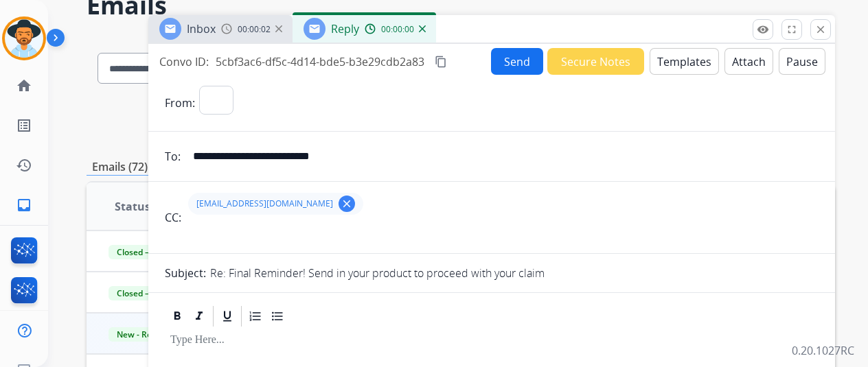
select select "**********"
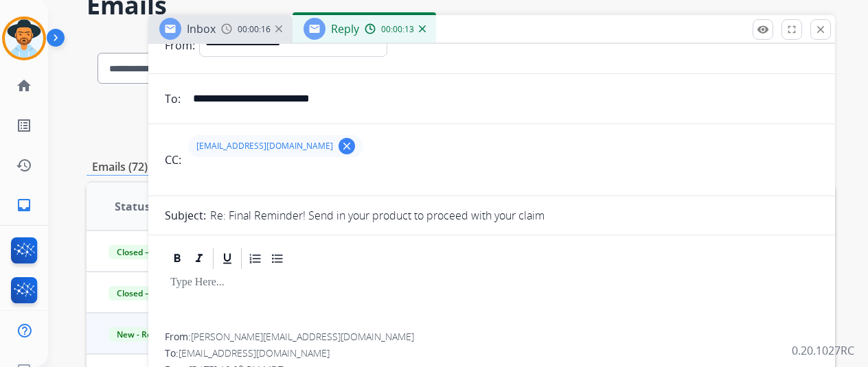
scroll to position [0, 0]
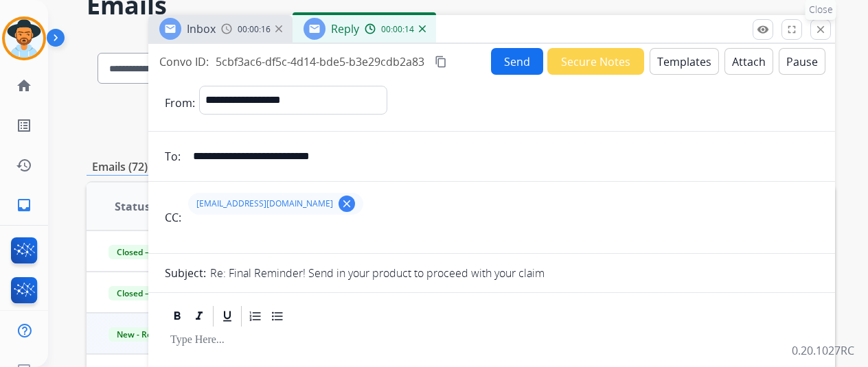
click at [831, 30] on button "close Close" at bounding box center [820, 29] width 21 height 21
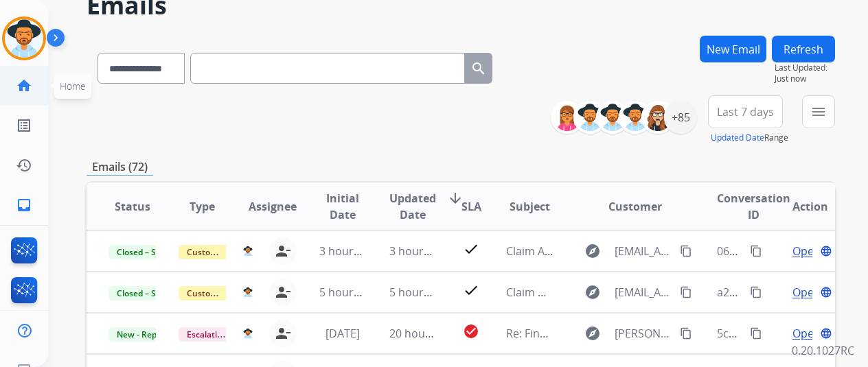
click at [19, 90] on mat-icon "home" at bounding box center [24, 86] width 16 height 16
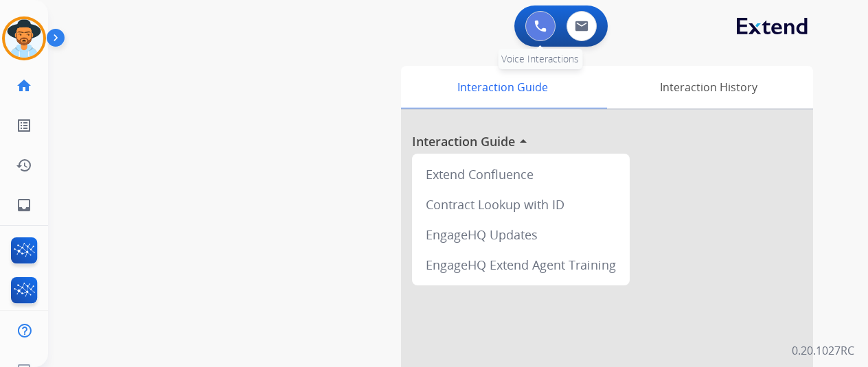
click at [546, 37] on button at bounding box center [540, 26] width 30 height 30
click at [548, 34] on button at bounding box center [540, 26] width 30 height 30
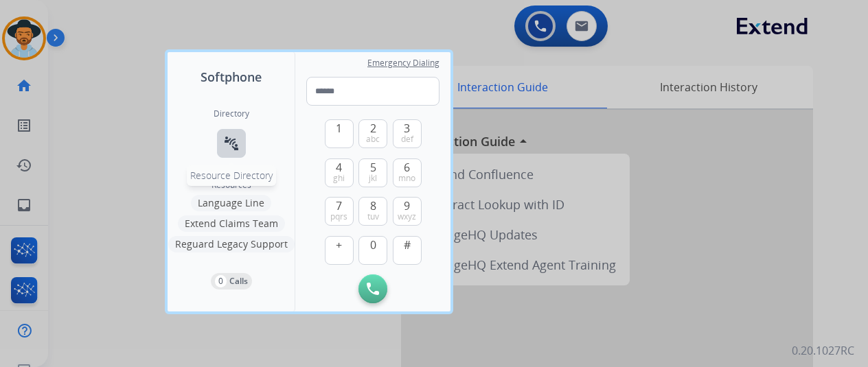
click at [219, 149] on button "connect_without_contact Resource Directory" at bounding box center [231, 143] width 29 height 29
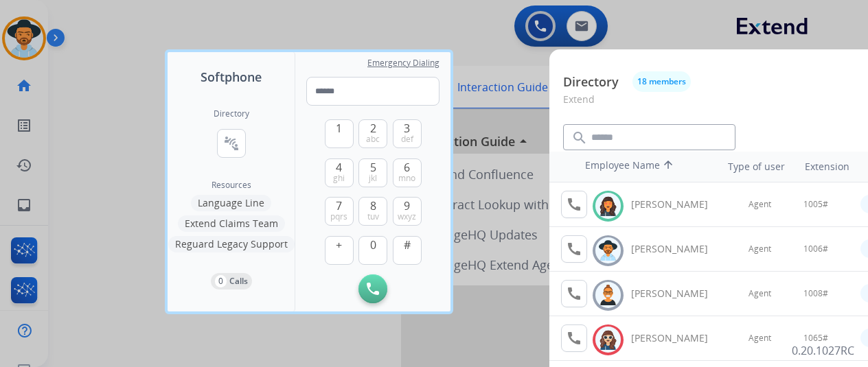
click at [500, 116] on div at bounding box center [434, 183] width 868 height 367
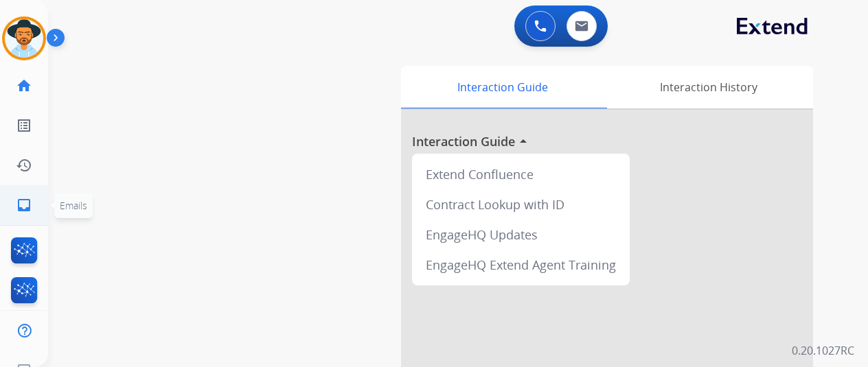
click at [38, 211] on link "inbox Emails" at bounding box center [24, 205] width 38 height 38
select select "**********"
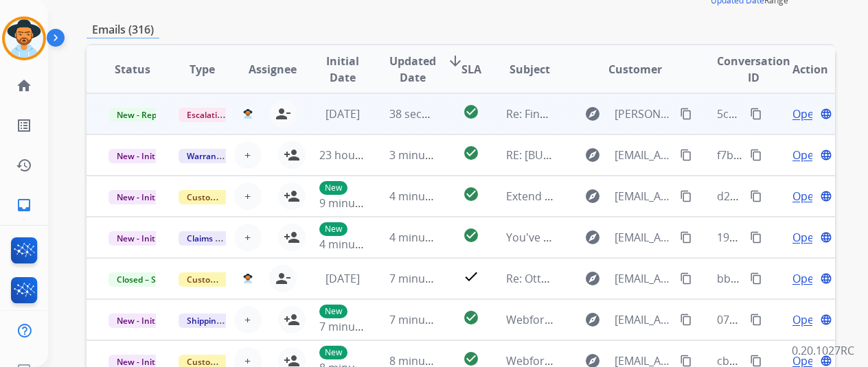
scroll to position [69, 0]
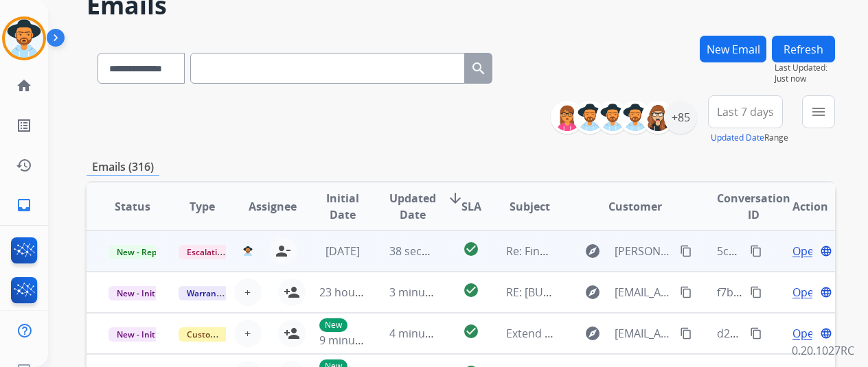
click at [802, 248] on span "Open" at bounding box center [806, 251] width 28 height 16
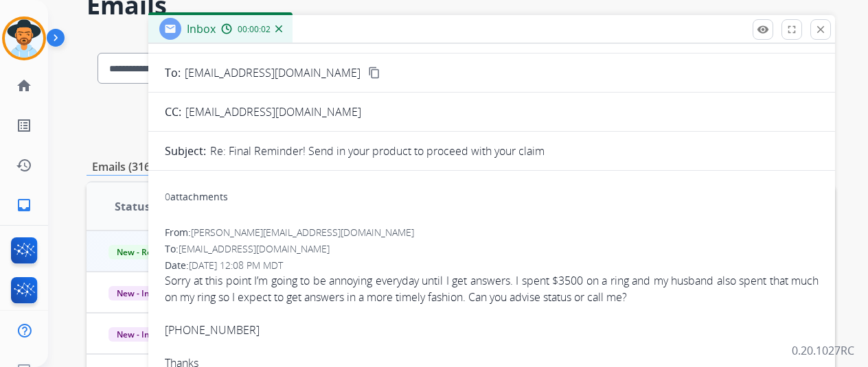
scroll to position [0, 0]
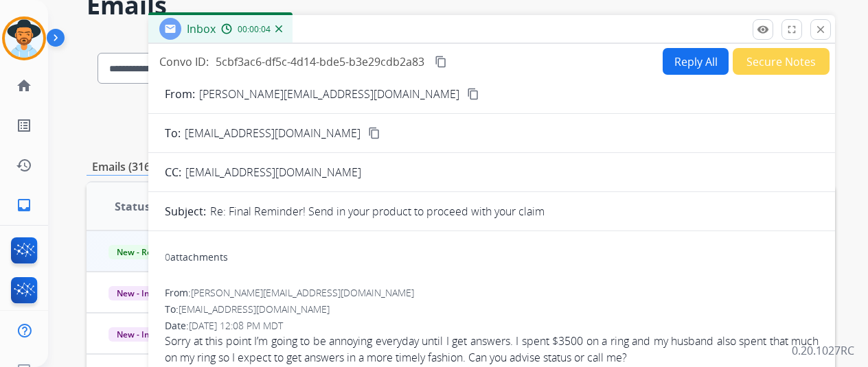
click at [676, 71] on button "Reply All" at bounding box center [695, 61] width 66 height 27
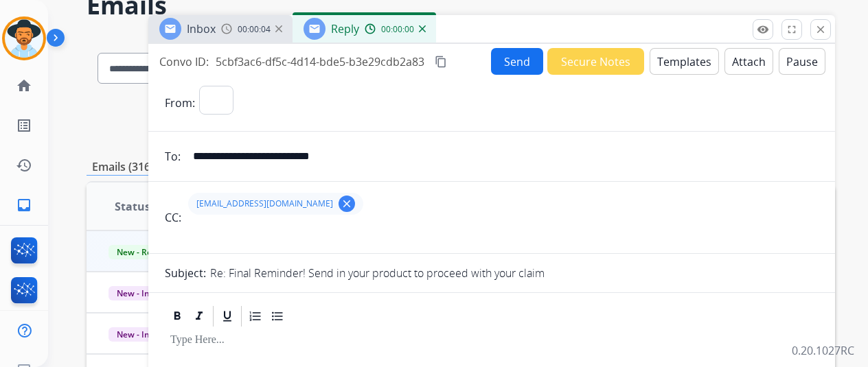
select select "**********"
click at [688, 66] on button "Templates" at bounding box center [683, 61] width 69 height 27
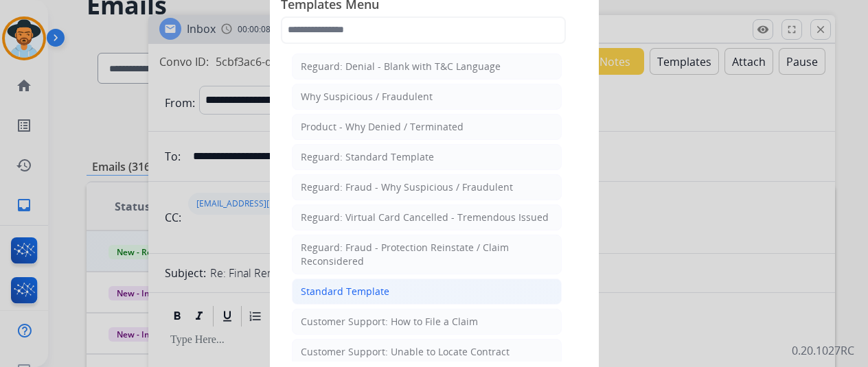
click at [412, 288] on li "Standard Template" at bounding box center [427, 292] width 270 height 26
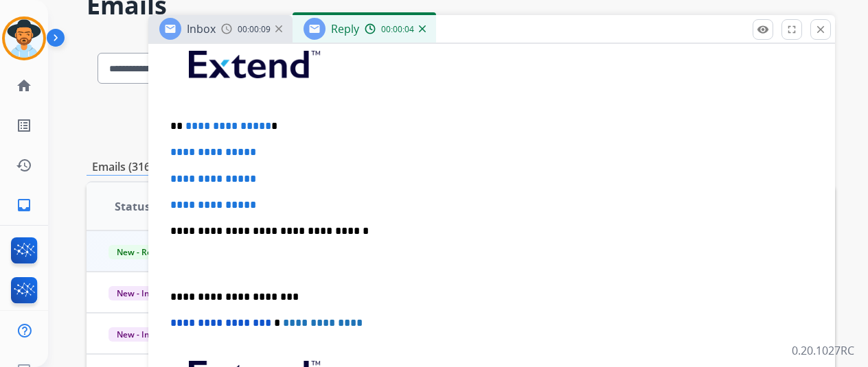
scroll to position [412, 0]
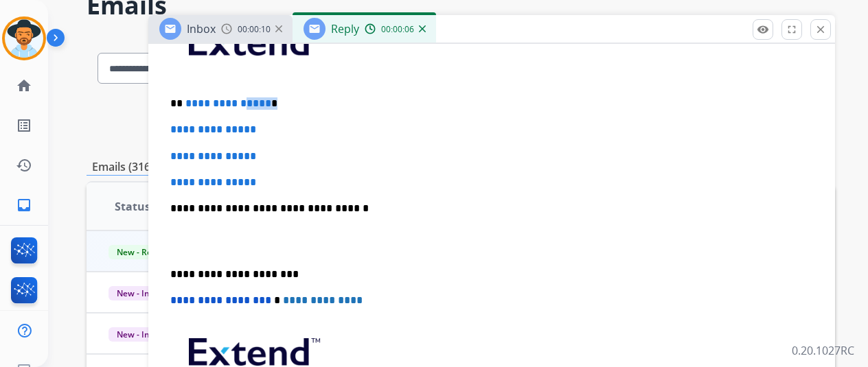
click at [246, 105] on p "**********" at bounding box center [486, 103] width 632 height 12
click at [271, 105] on span "**********" at bounding box center [228, 103] width 86 height 10
drag, startPoint x: 280, startPoint y: 102, endPoint x: 195, endPoint y: 100, distance: 85.1
click at [195, 100] on span "**********" at bounding box center [228, 103] width 86 height 10
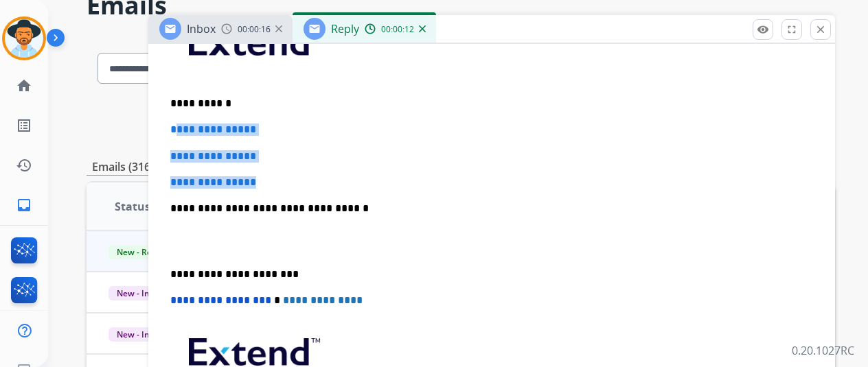
drag, startPoint x: 202, startPoint y: 126, endPoint x: 183, endPoint y: 126, distance: 19.2
click at [183, 123] on div "**********" at bounding box center [491, 241] width 653 height 472
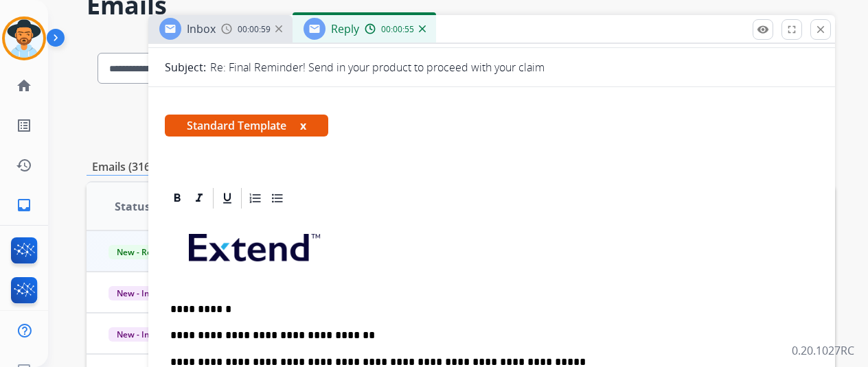
scroll to position [0, 0]
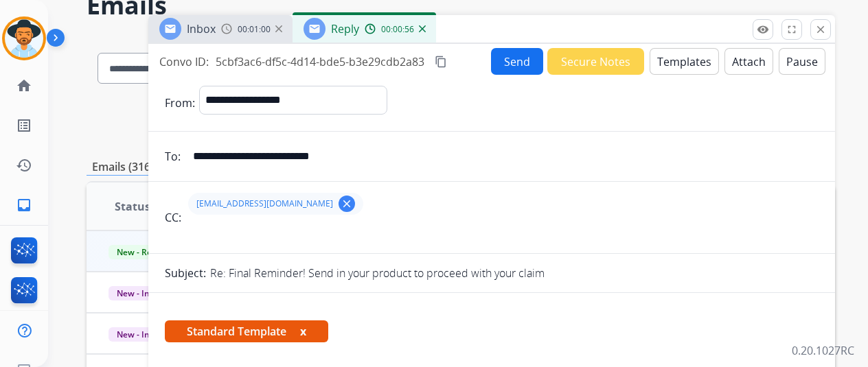
click at [516, 64] on button "Send" at bounding box center [517, 61] width 52 height 27
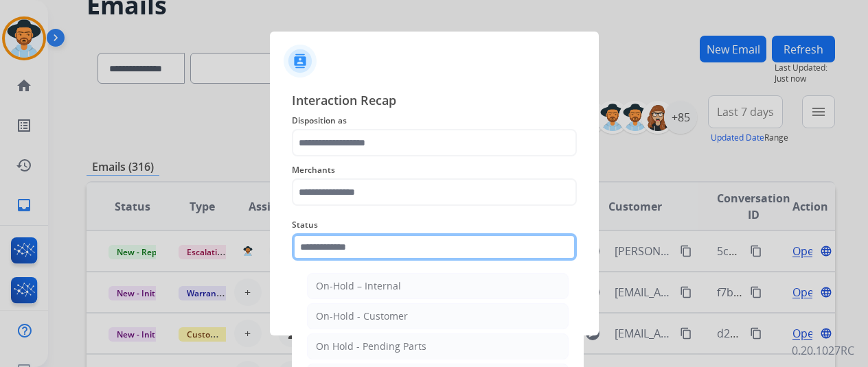
click at [397, 249] on input "text" at bounding box center [434, 246] width 285 height 27
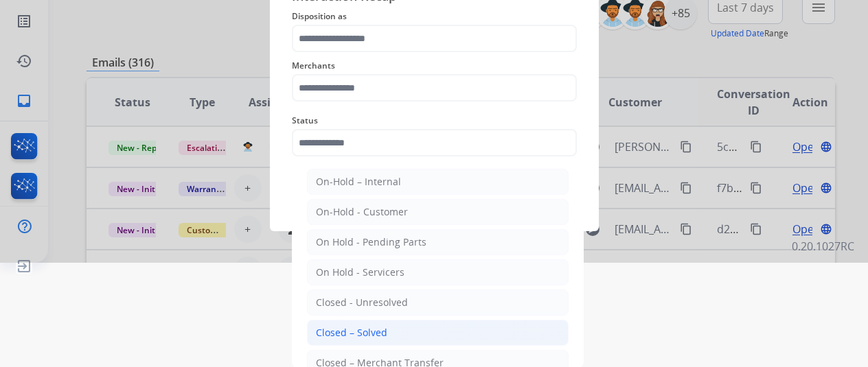
click at [400, 337] on li "Closed – Solved" at bounding box center [438, 333] width 262 height 26
type input "**********"
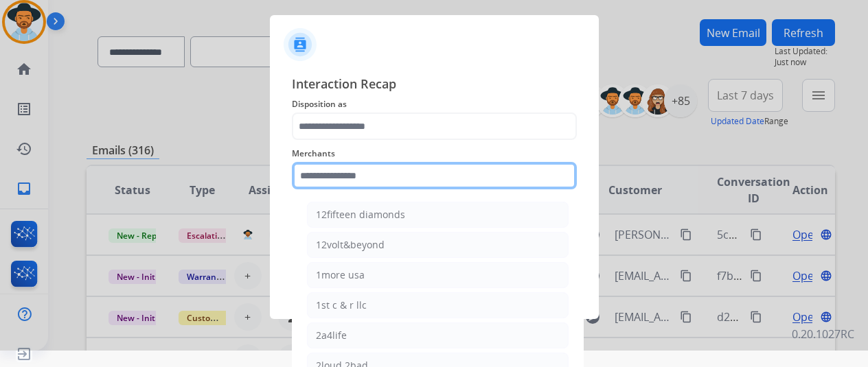
click at [401, 176] on div "Merchants 12fifteen diamonds 12volt&beyond 1more usa 1st c & r llc 2a4life 2lou…" at bounding box center [434, 167] width 285 height 55
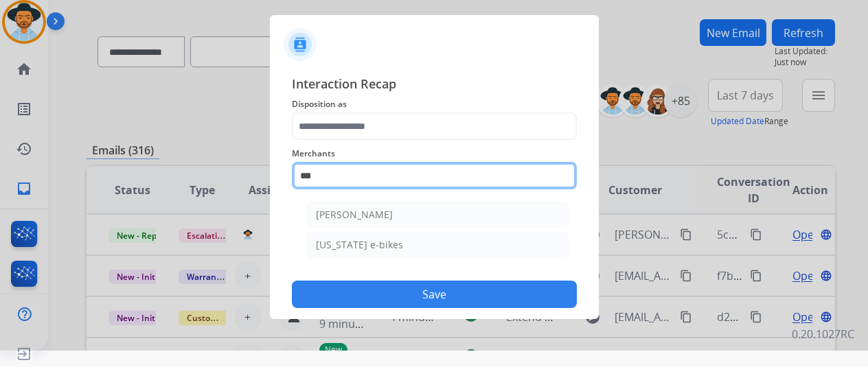
scroll to position [16, 0]
drag, startPoint x: 292, startPoint y: 181, endPoint x: 231, endPoint y: 184, distance: 61.9
click at [0, 184] on app-contact-recap-modal "**********" at bounding box center [0, 167] width 0 height 367
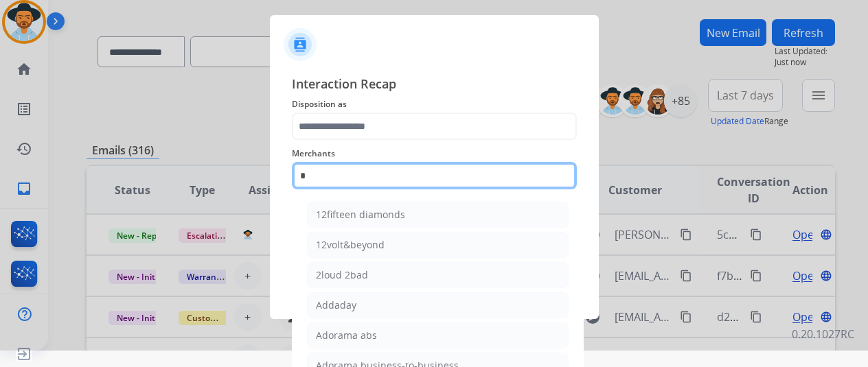
scroll to position [49, 0]
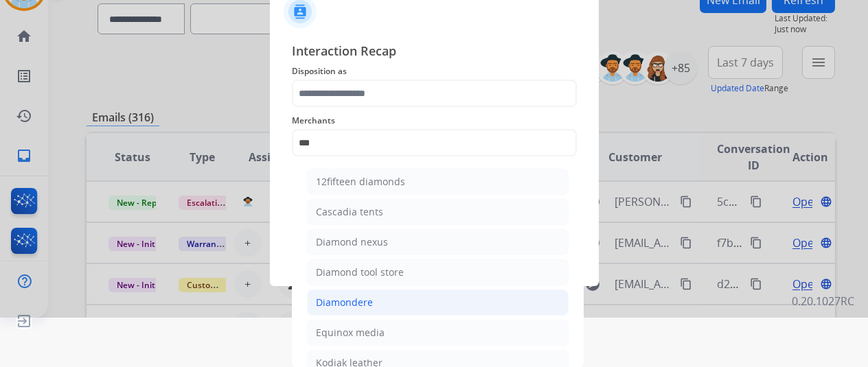
click at [349, 306] on div "Diamondere" at bounding box center [344, 303] width 57 height 14
type input "**********"
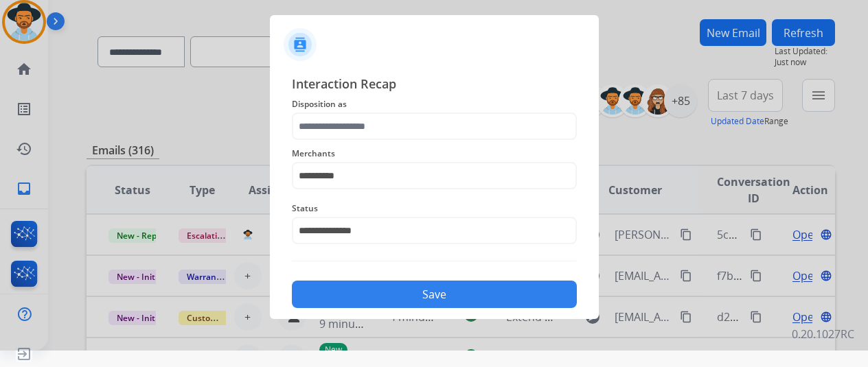
scroll to position [16, 0]
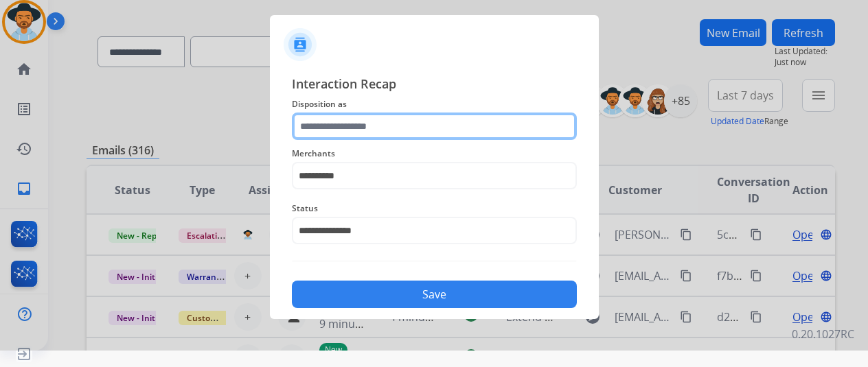
click at [400, 135] on input "text" at bounding box center [434, 126] width 285 height 27
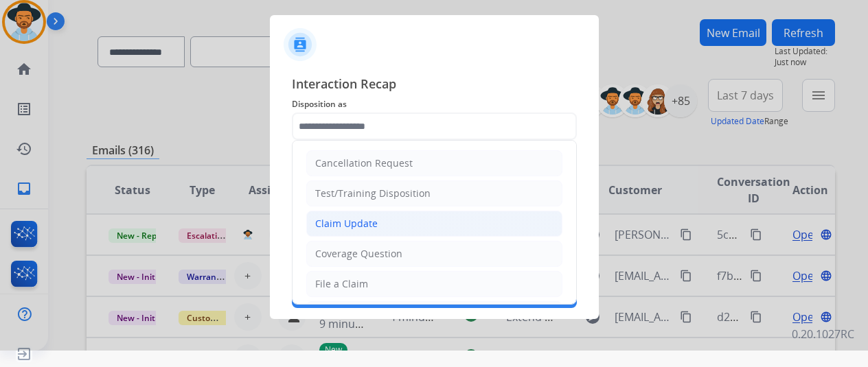
click at [394, 228] on li "Claim Update" at bounding box center [434, 224] width 256 height 26
type input "**********"
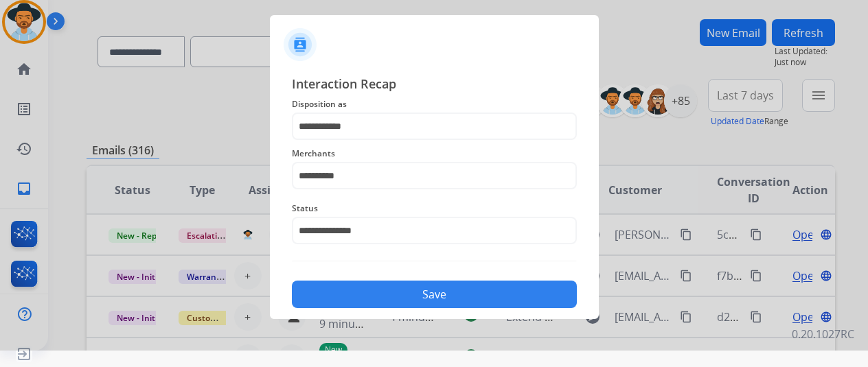
click at [402, 297] on button "Save" at bounding box center [434, 294] width 285 height 27
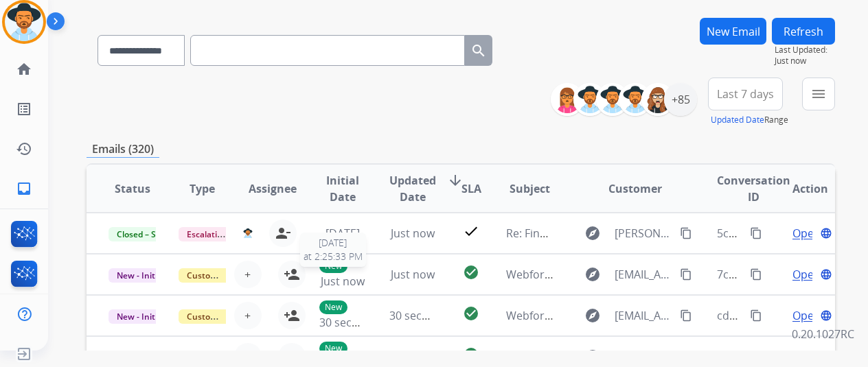
scroll to position [0, 0]
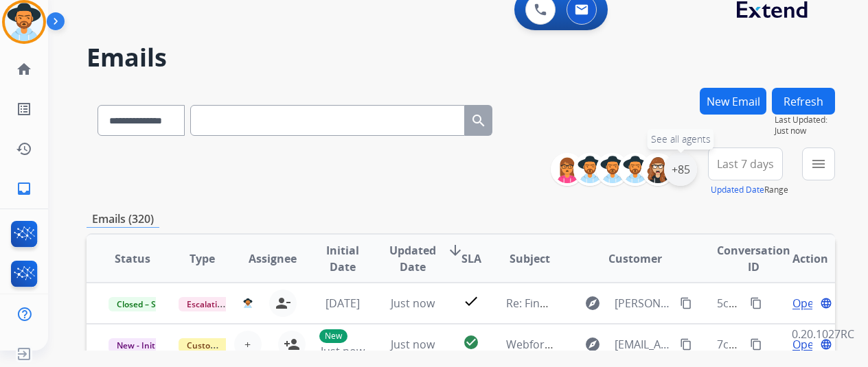
click at [691, 159] on div "+85" at bounding box center [680, 169] width 33 height 33
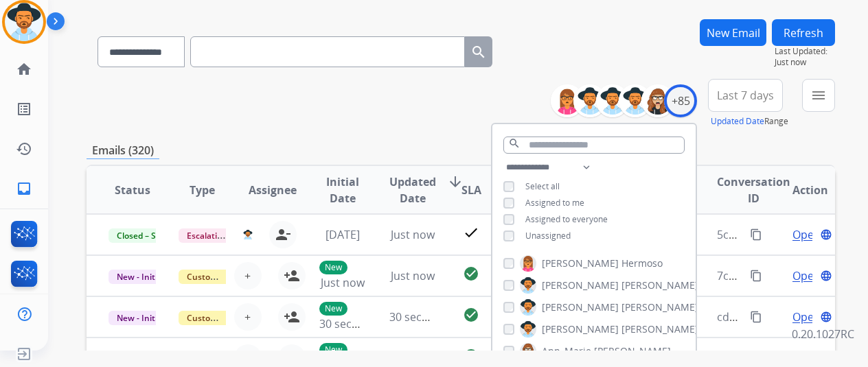
click at [549, 237] on span "Unassigned" at bounding box center [547, 236] width 45 height 12
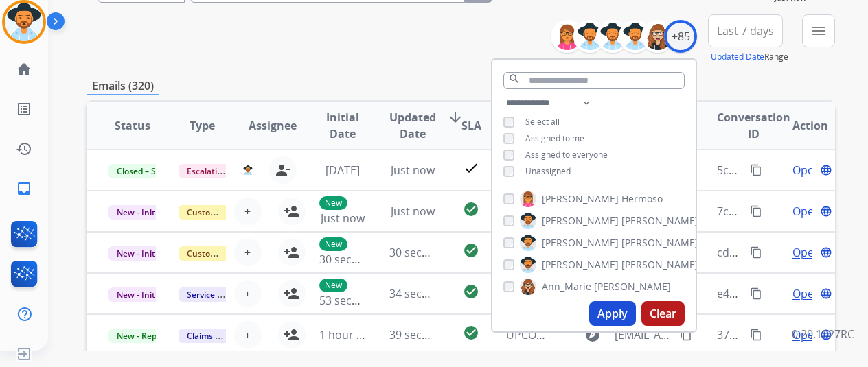
scroll to position [206, 0]
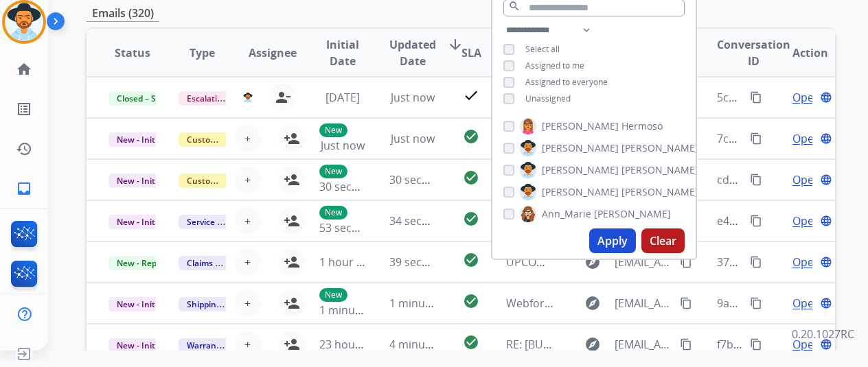
click at [629, 242] on button "Apply" at bounding box center [612, 241] width 47 height 25
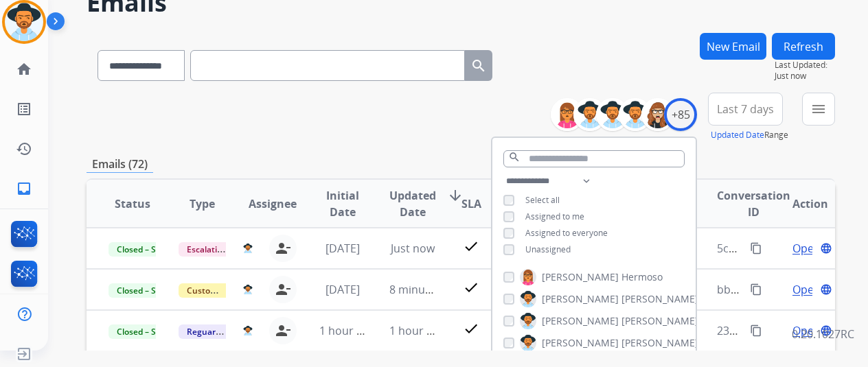
scroll to position [137, 0]
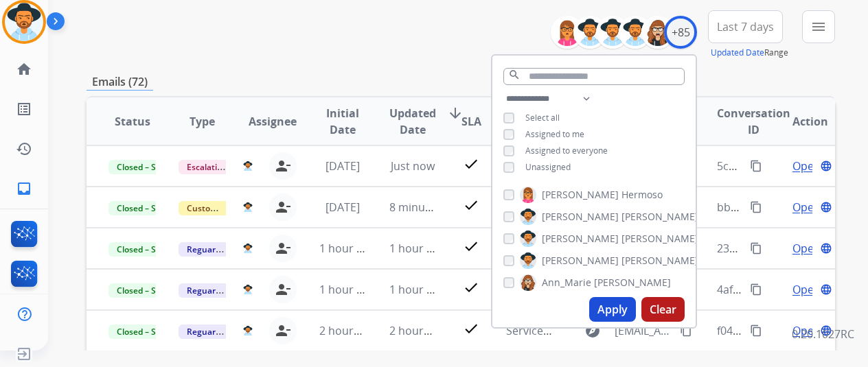
click at [616, 315] on button "Apply" at bounding box center [612, 309] width 47 height 25
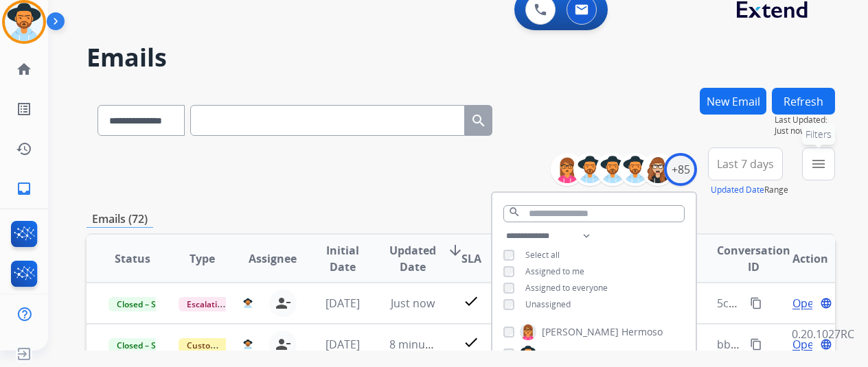
click at [826, 165] on mat-icon "menu" at bounding box center [818, 164] width 16 height 16
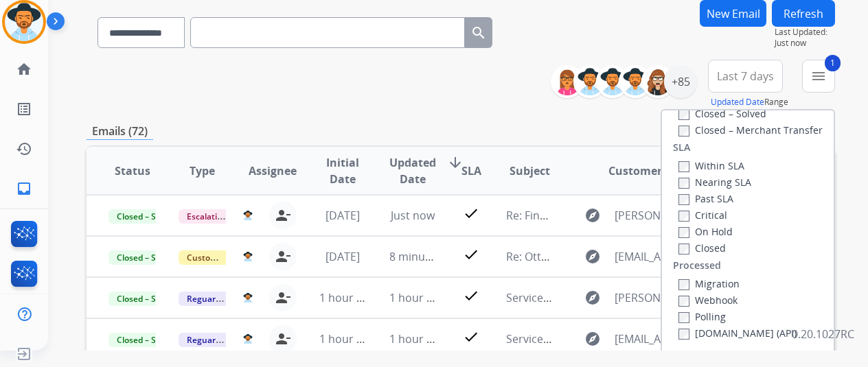
scroll to position [137, 0]
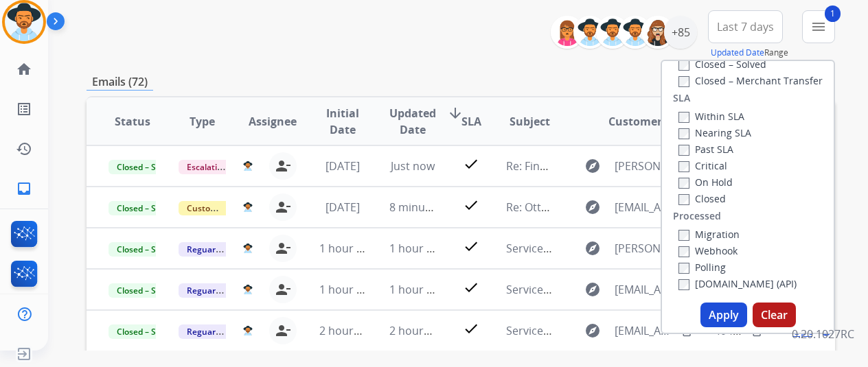
click at [733, 321] on button "Apply" at bounding box center [723, 315] width 47 height 25
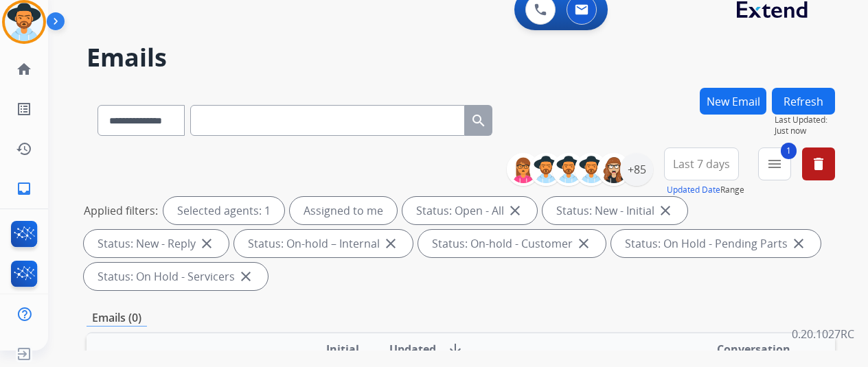
click at [450, 219] on div "Status: Open - All close" at bounding box center [469, 210] width 135 height 27
drag, startPoint x: 20, startPoint y: 105, endPoint x: 641, endPoint y: 67, distance: 622.4
click at [645, 64] on h2 "Emails" at bounding box center [460, 57] width 748 height 27
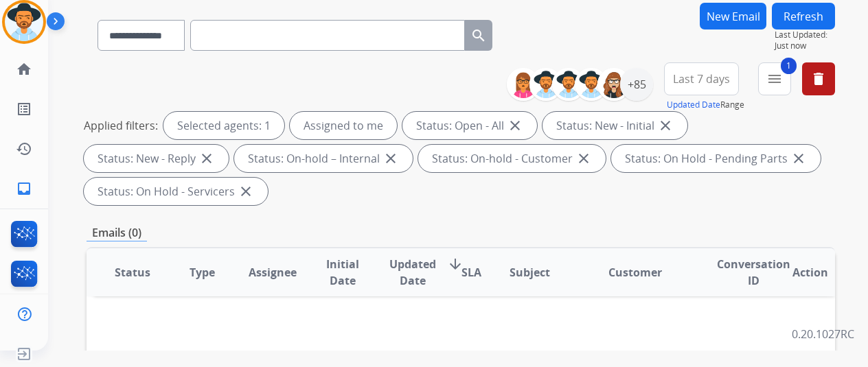
scroll to position [69, 0]
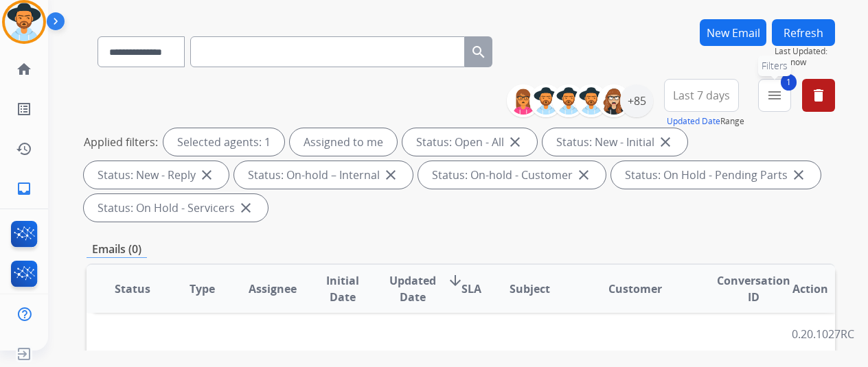
click at [783, 95] on mat-icon "menu" at bounding box center [774, 95] width 16 height 16
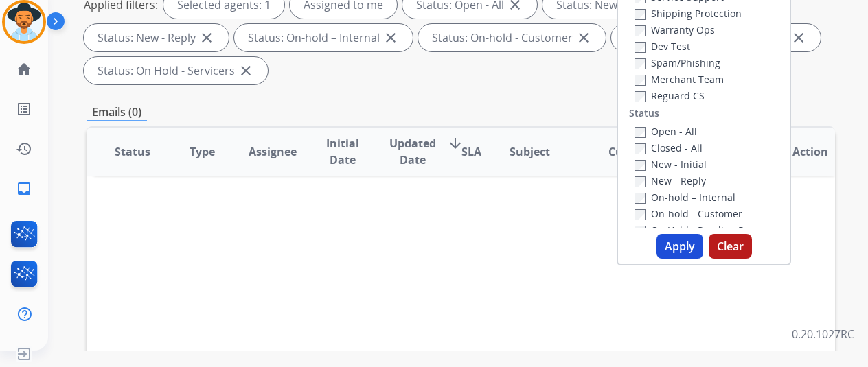
scroll to position [137, 0]
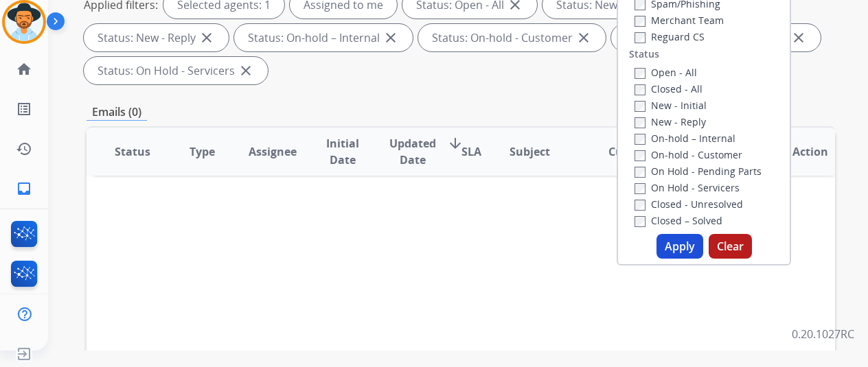
drag, startPoint x: 839, startPoint y: 84, endPoint x: 808, endPoint y: 83, distance: 30.9
click at [835, 83] on div "**********" at bounding box center [460, 16] width 748 height 148
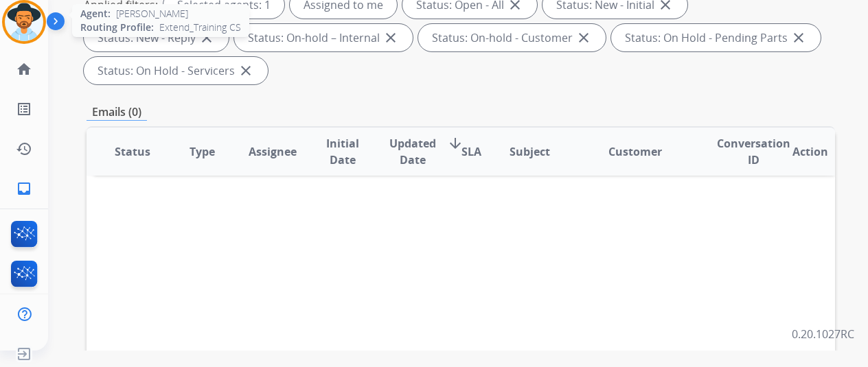
click at [35, 27] on img at bounding box center [24, 22] width 38 height 38
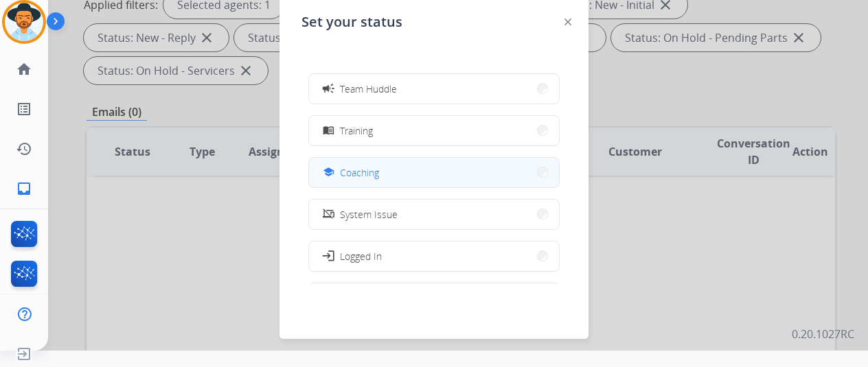
scroll to position [217, 0]
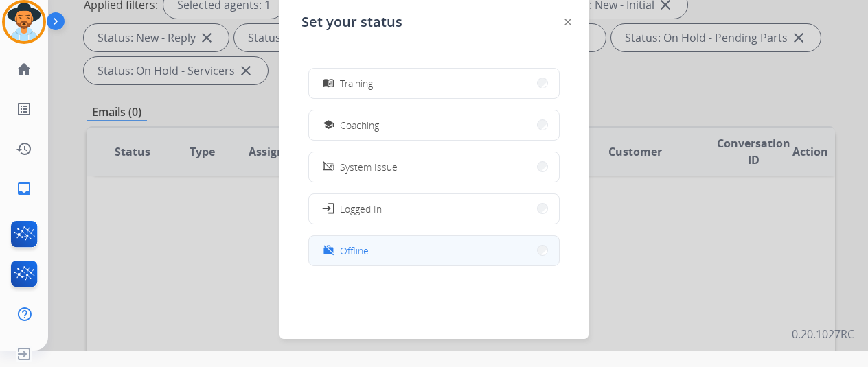
click at [348, 254] on span "Offline" at bounding box center [354, 251] width 29 height 14
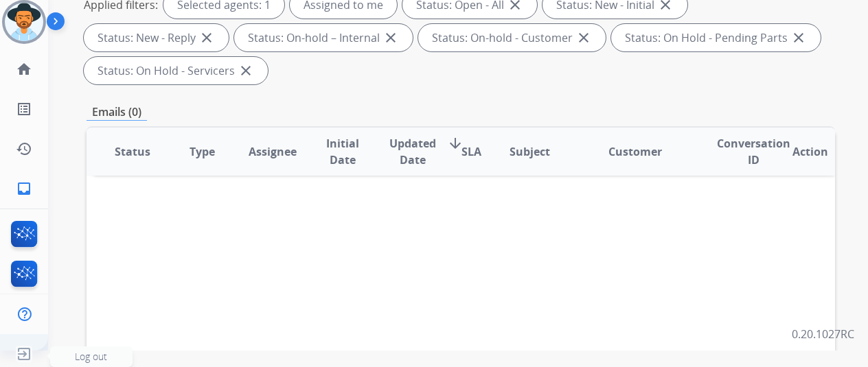
click at [24, 347] on img at bounding box center [24, 354] width 25 height 26
